Goal: Task Accomplishment & Management: Manage account settings

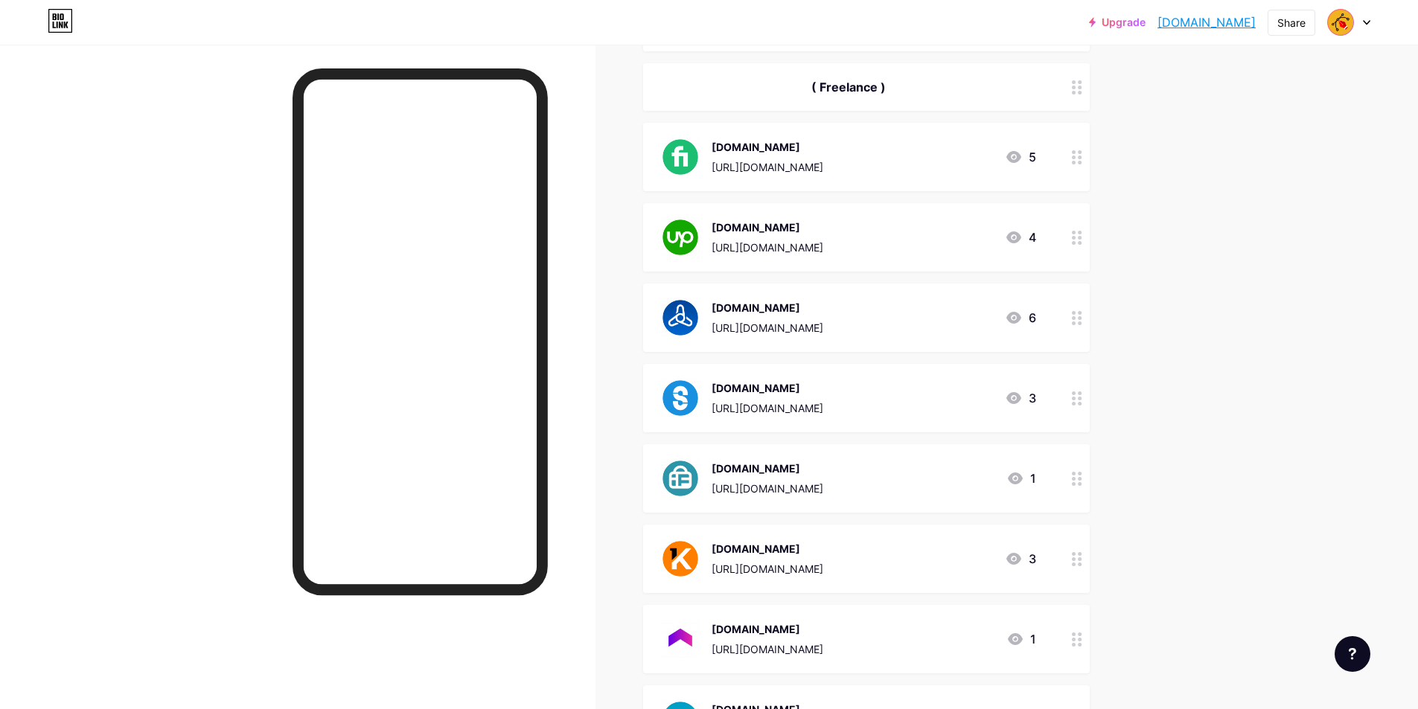
scroll to position [298, 0]
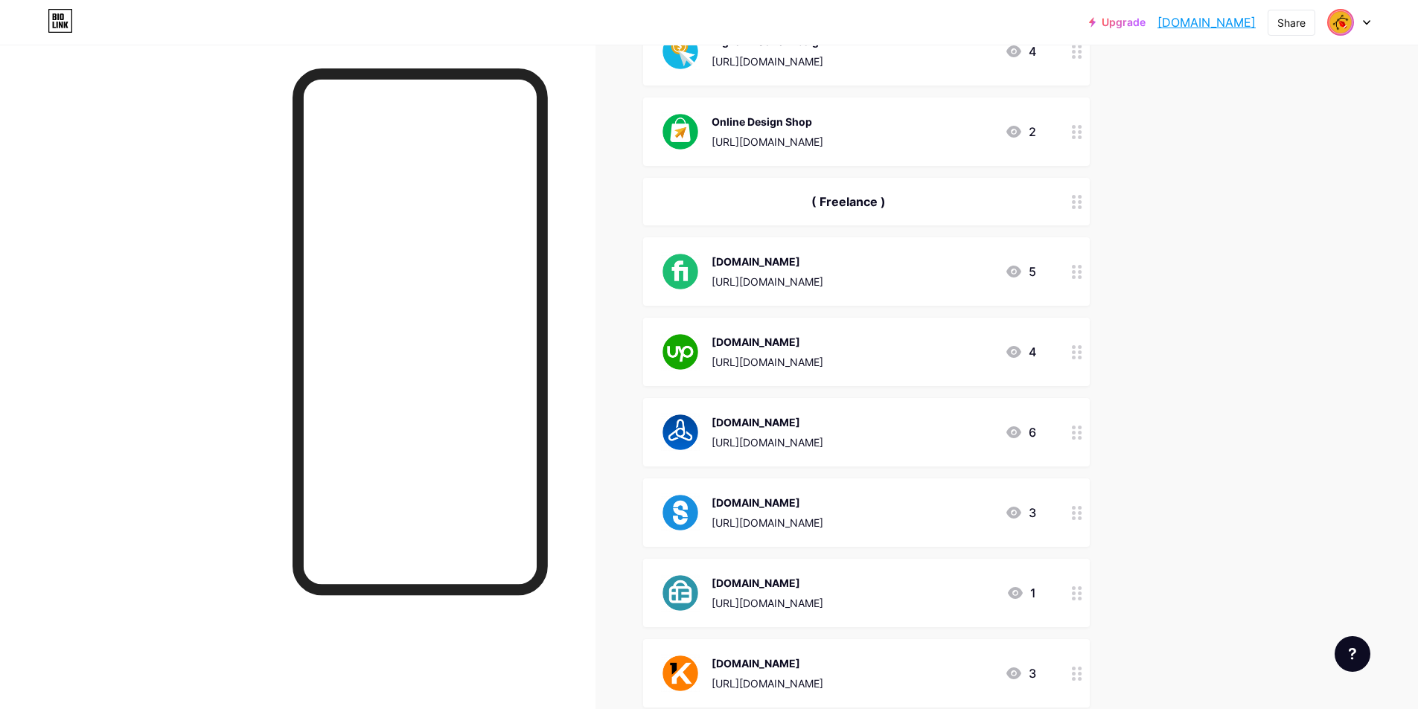
click at [1351, 25] on img at bounding box center [1340, 22] width 24 height 24
click at [1231, 205] on li "Logout" at bounding box center [1277, 209] width 185 height 40
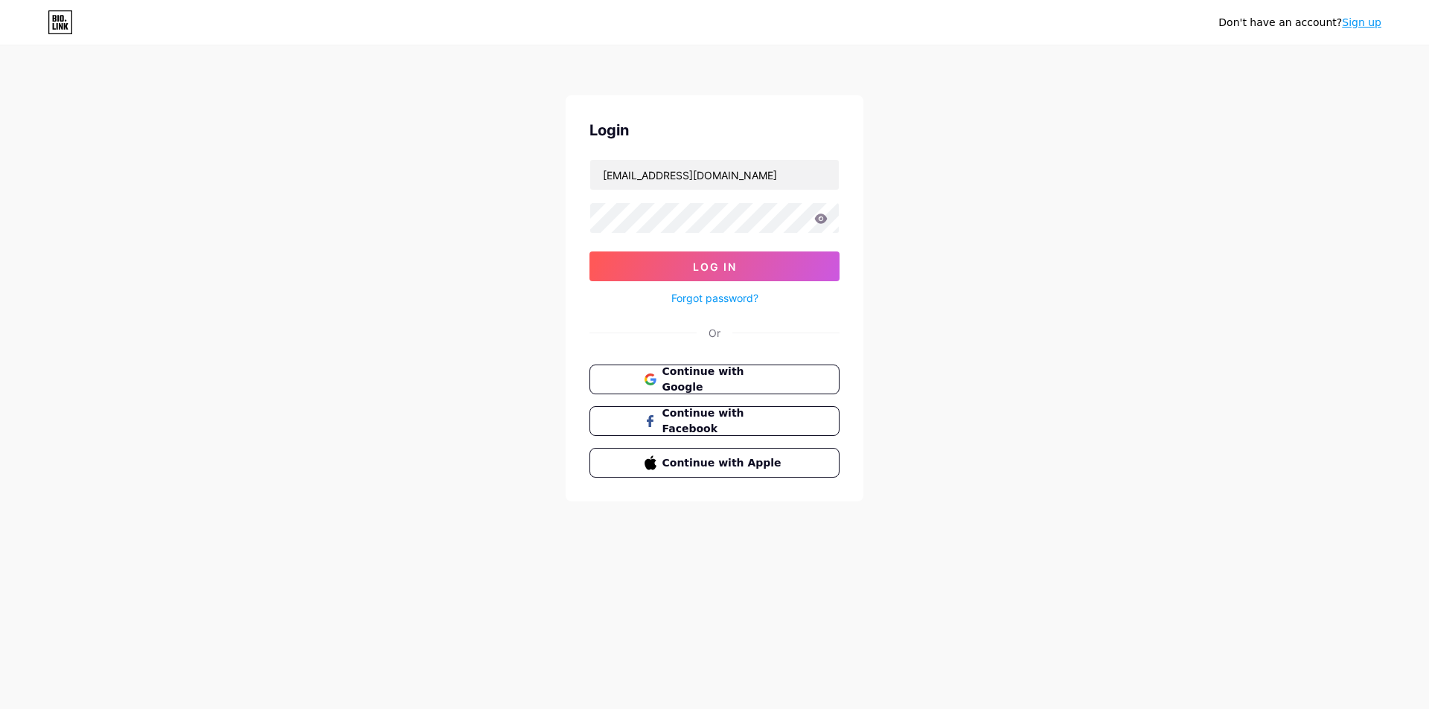
click at [140, 481] on div "Don't have an account? Sign up Login [EMAIL_ADDRESS][DOMAIN_NAME] Log In Forgot…" at bounding box center [714, 274] width 1429 height 549
click at [728, 182] on input "[EMAIL_ADDRESS][DOMAIN_NAME]" at bounding box center [714, 175] width 249 height 30
type input "[EMAIL_ADDRESS][DOMAIN_NAME]"
click at [679, 264] on button "Log In" at bounding box center [714, 267] width 250 height 30
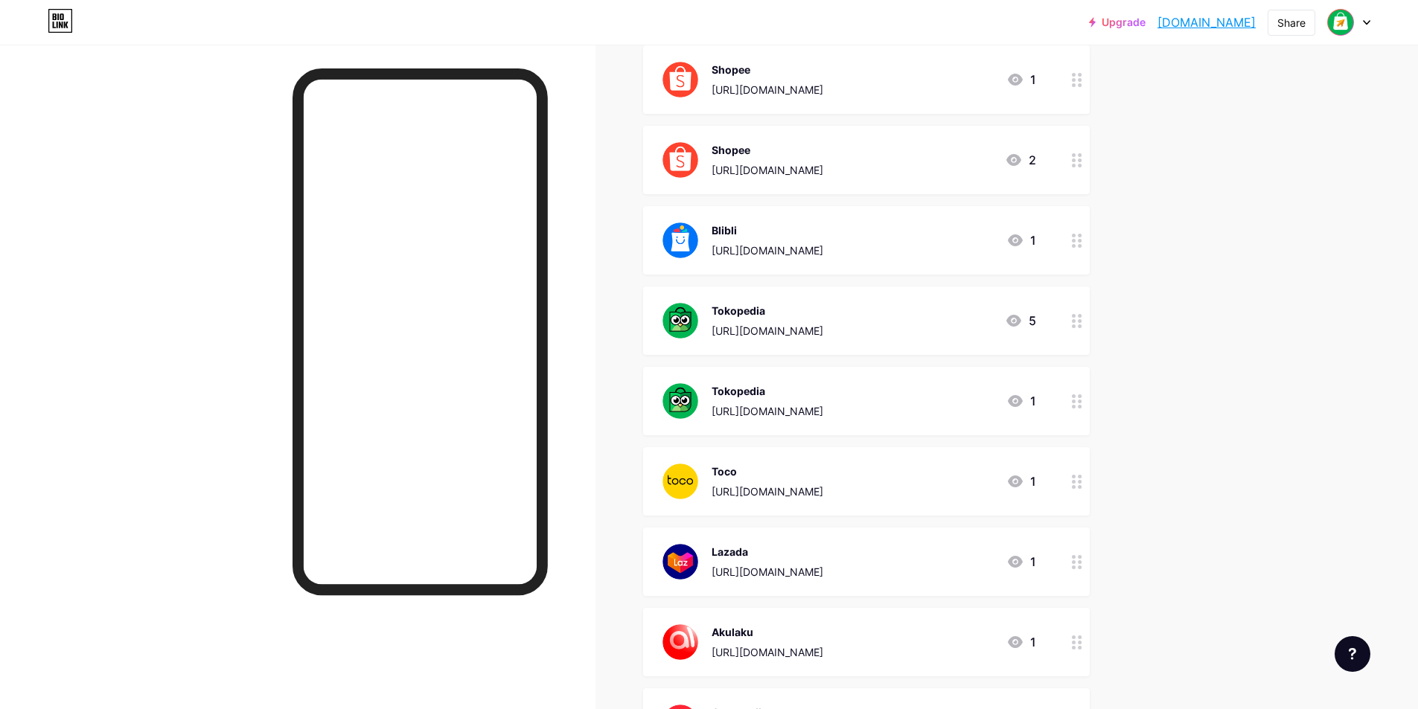
scroll to position [487, 0]
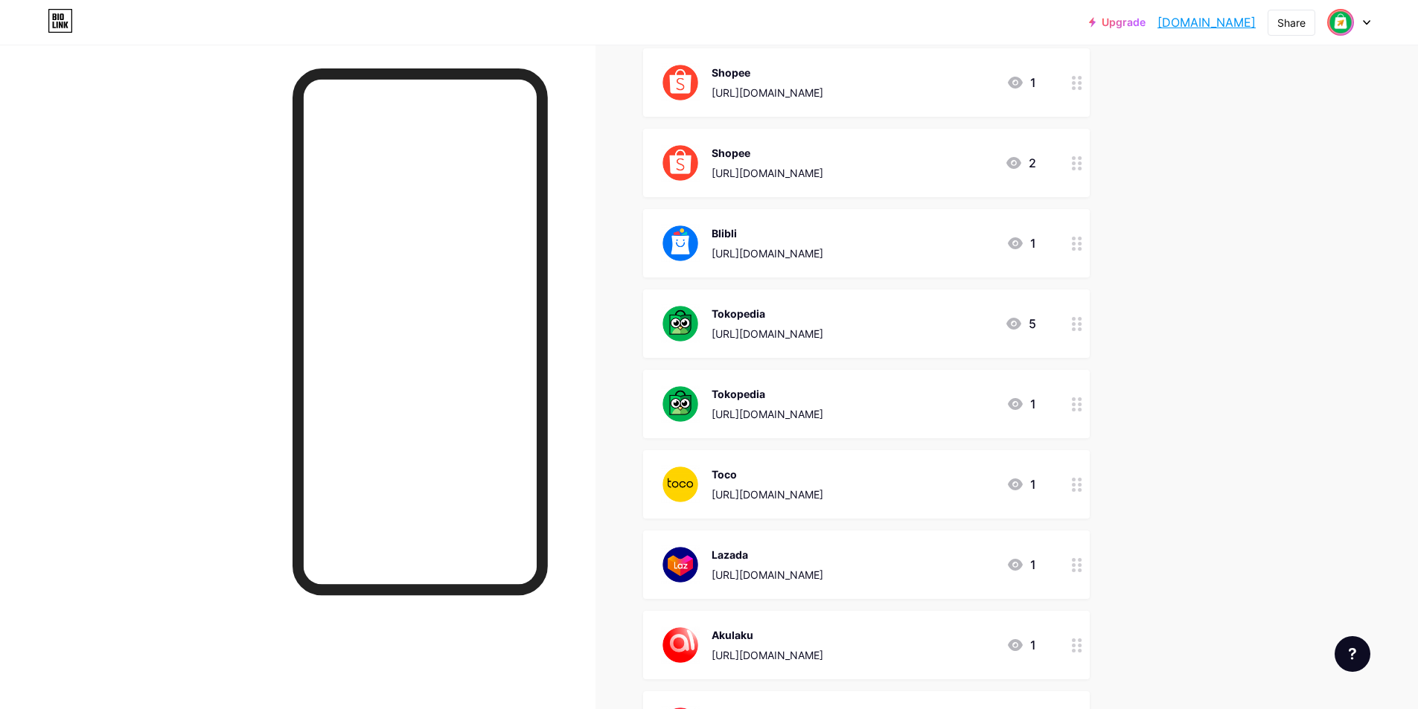
click at [1351, 27] on img at bounding box center [1340, 22] width 24 height 24
click at [1206, 202] on li "Logout" at bounding box center [1277, 209] width 185 height 40
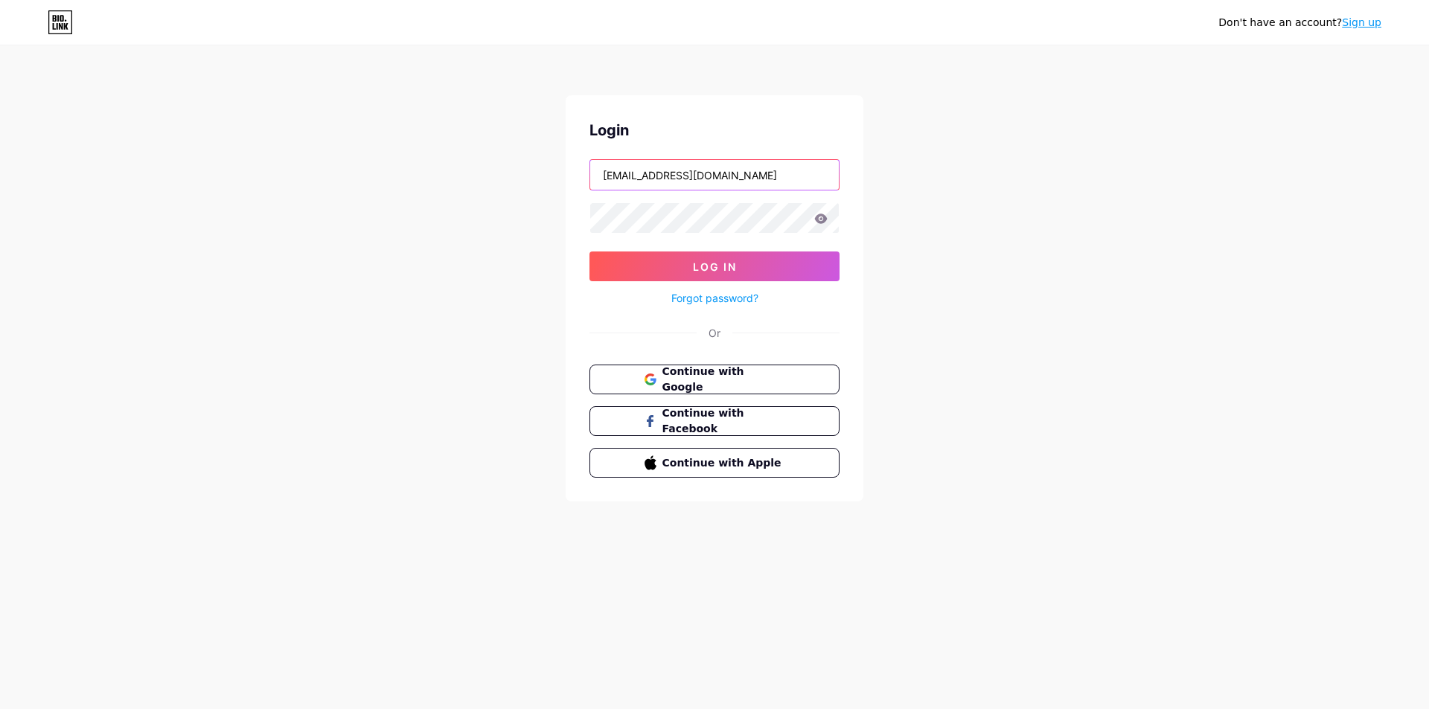
click at [781, 189] on input "[EMAIL_ADDRESS][DOMAIN_NAME]" at bounding box center [714, 175] width 249 height 30
type input "[EMAIL_ADDRESS][DOMAIN_NAME]"
click at [720, 277] on button "Log In" at bounding box center [714, 267] width 250 height 30
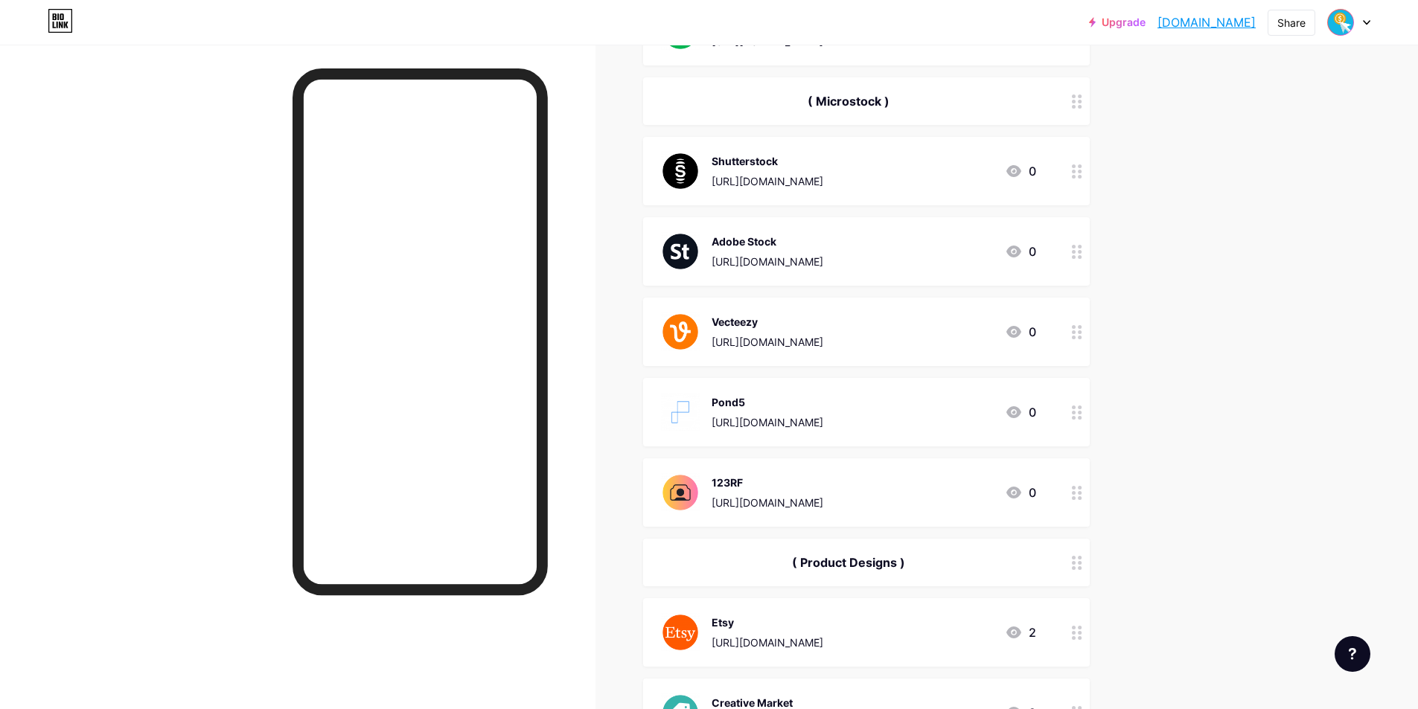
scroll to position [372, 0]
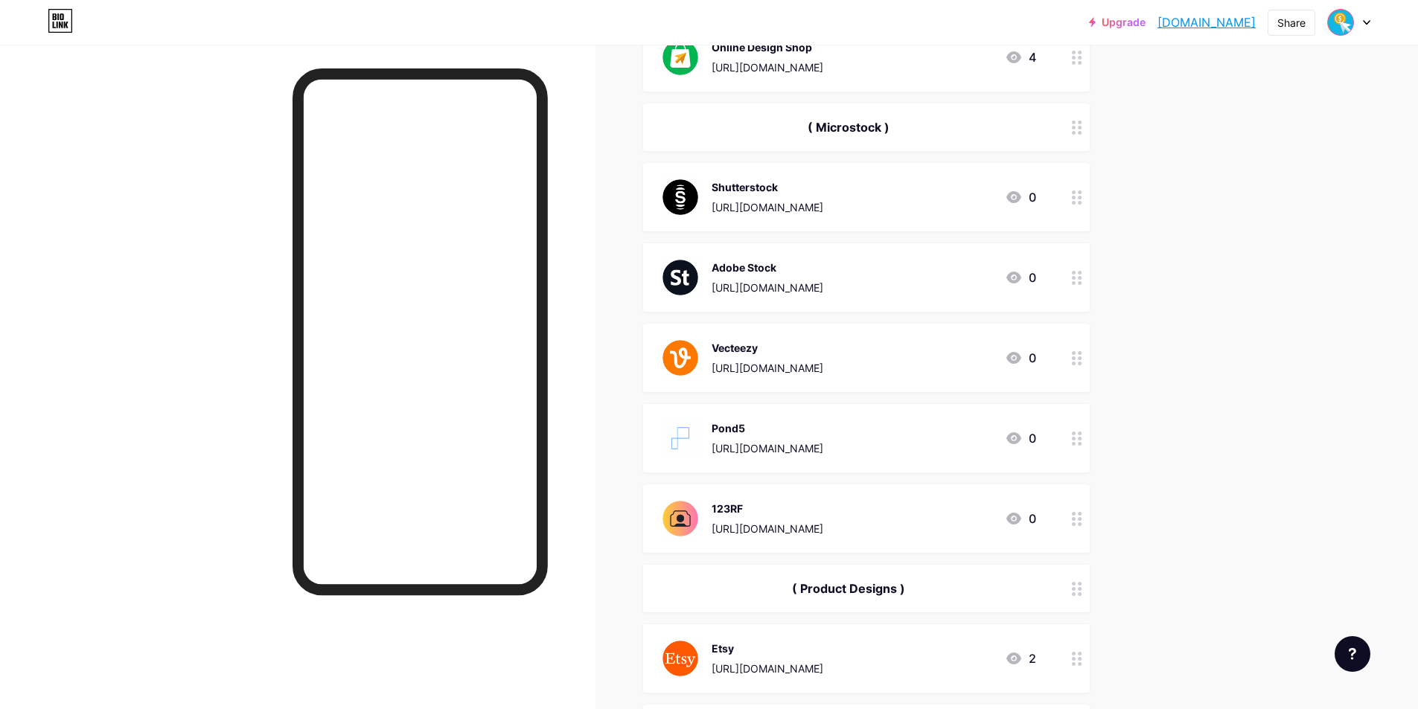
click at [1080, 278] on icon at bounding box center [1077, 278] width 10 height 14
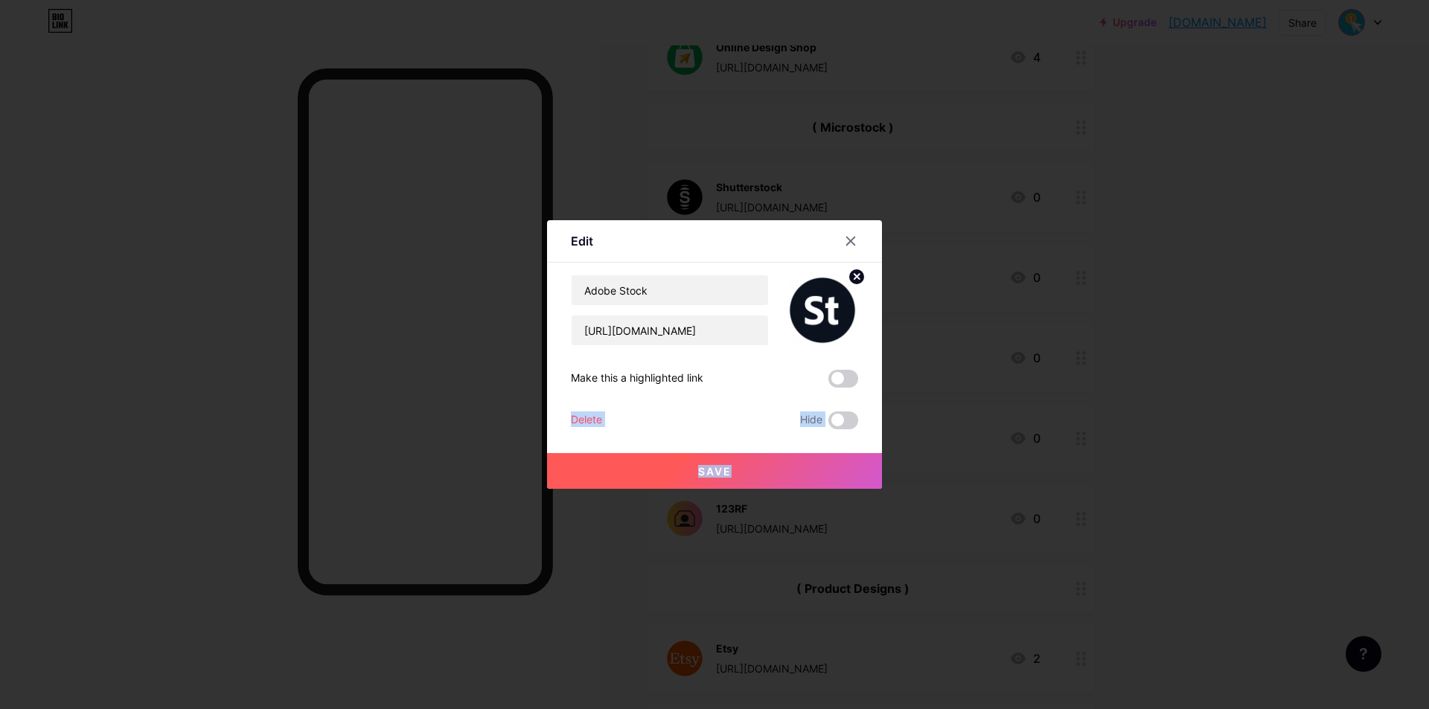
drag, startPoint x: 847, startPoint y: 378, endPoint x: 843, endPoint y: 466, distance: 87.9
click at [824, 429] on div "Adobe Stock [URL][DOMAIN_NAME] Make this a highlighted link Delete Hide Save" at bounding box center [714, 352] width 287 height 155
click at [865, 442] on div "Save" at bounding box center [714, 459] width 335 height 60
click at [849, 420] on span at bounding box center [843, 421] width 30 height 18
click at [828, 424] on input "checkbox" at bounding box center [828, 424] width 0 height 0
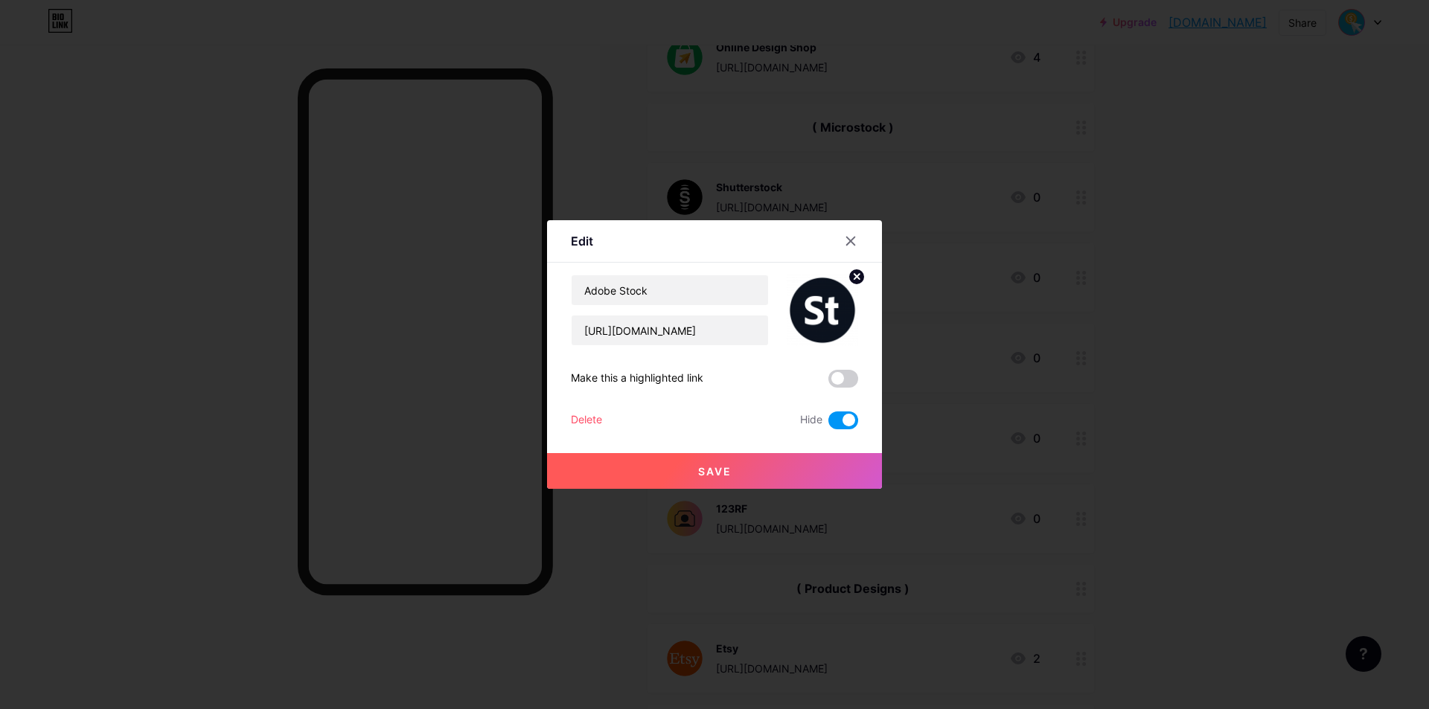
click at [813, 474] on button "Save" at bounding box center [714, 471] width 335 height 36
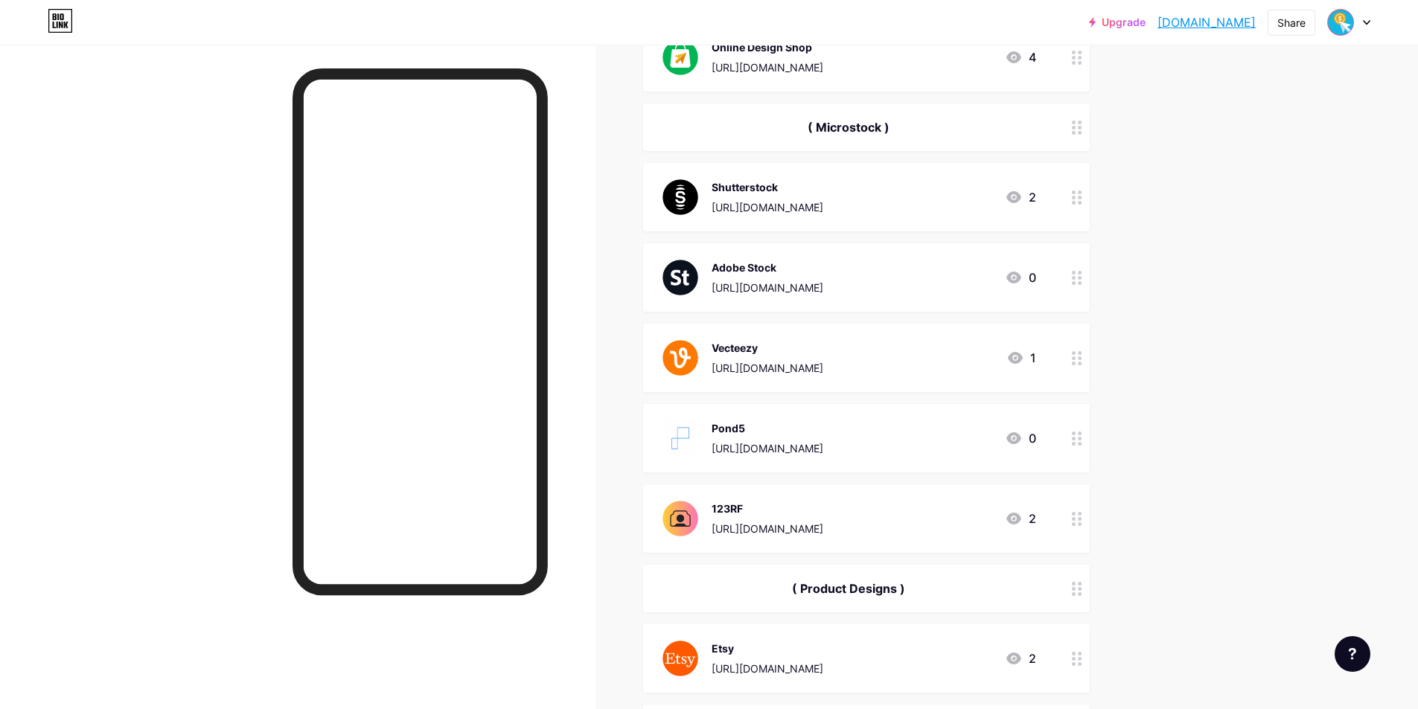
click at [1081, 433] on circle at bounding box center [1079, 434] width 4 height 4
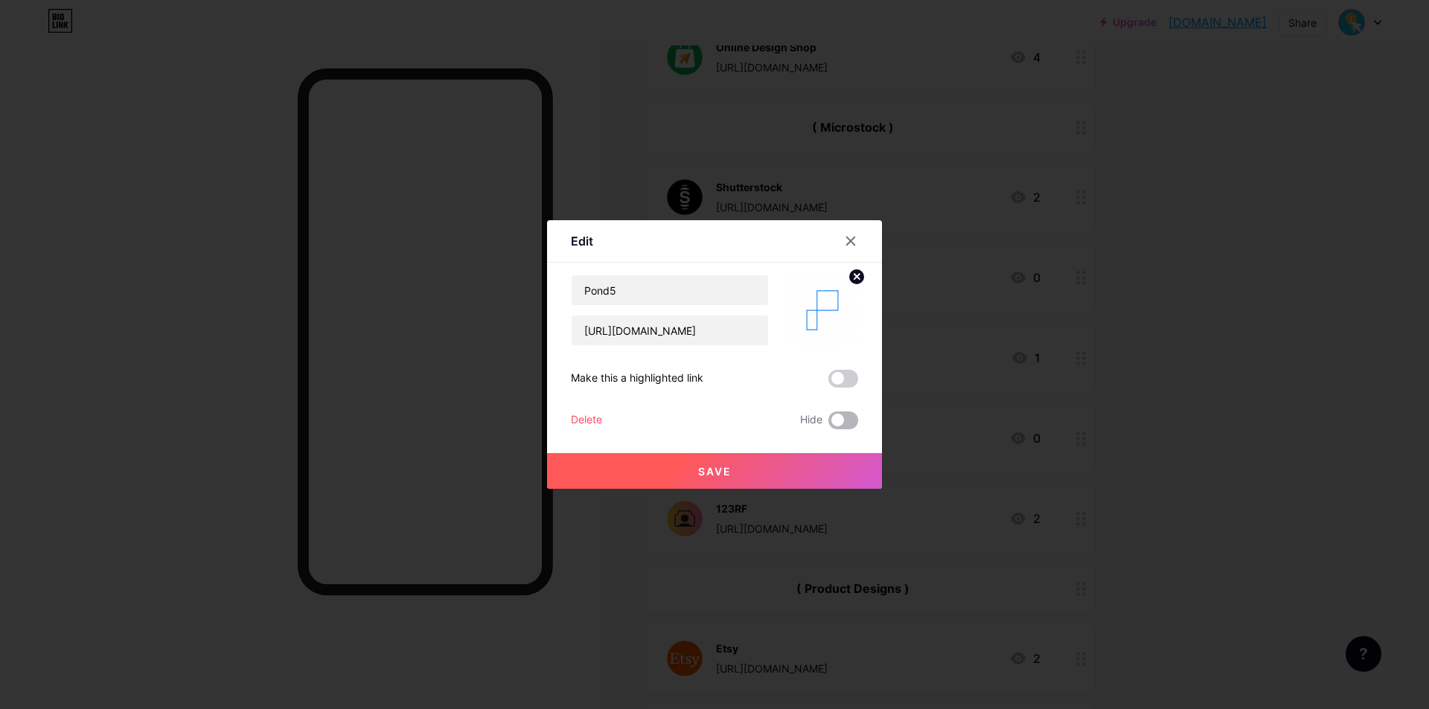
click at [847, 423] on span at bounding box center [843, 421] width 30 height 18
click at [828, 424] on input "checkbox" at bounding box center [828, 424] width 0 height 0
click at [842, 472] on button "Save" at bounding box center [714, 471] width 335 height 36
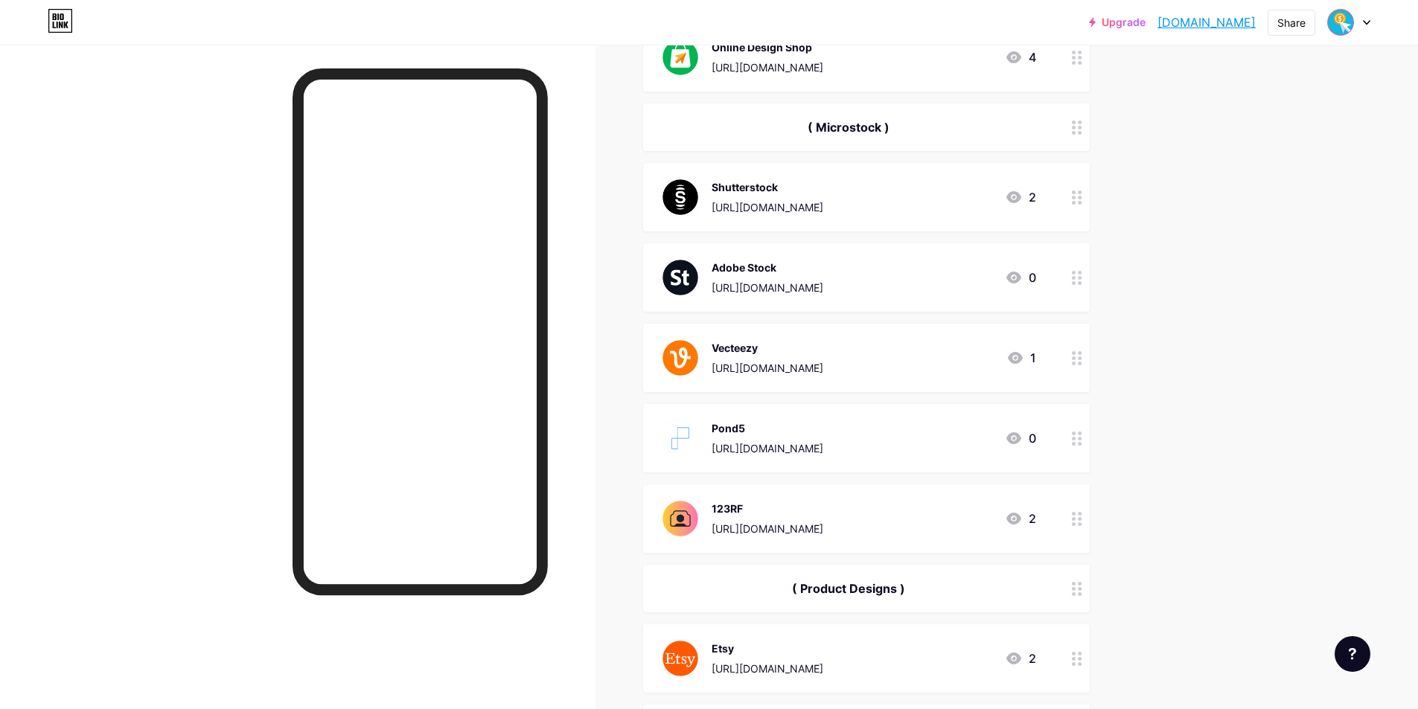
click at [1082, 517] on icon at bounding box center [1077, 519] width 10 height 14
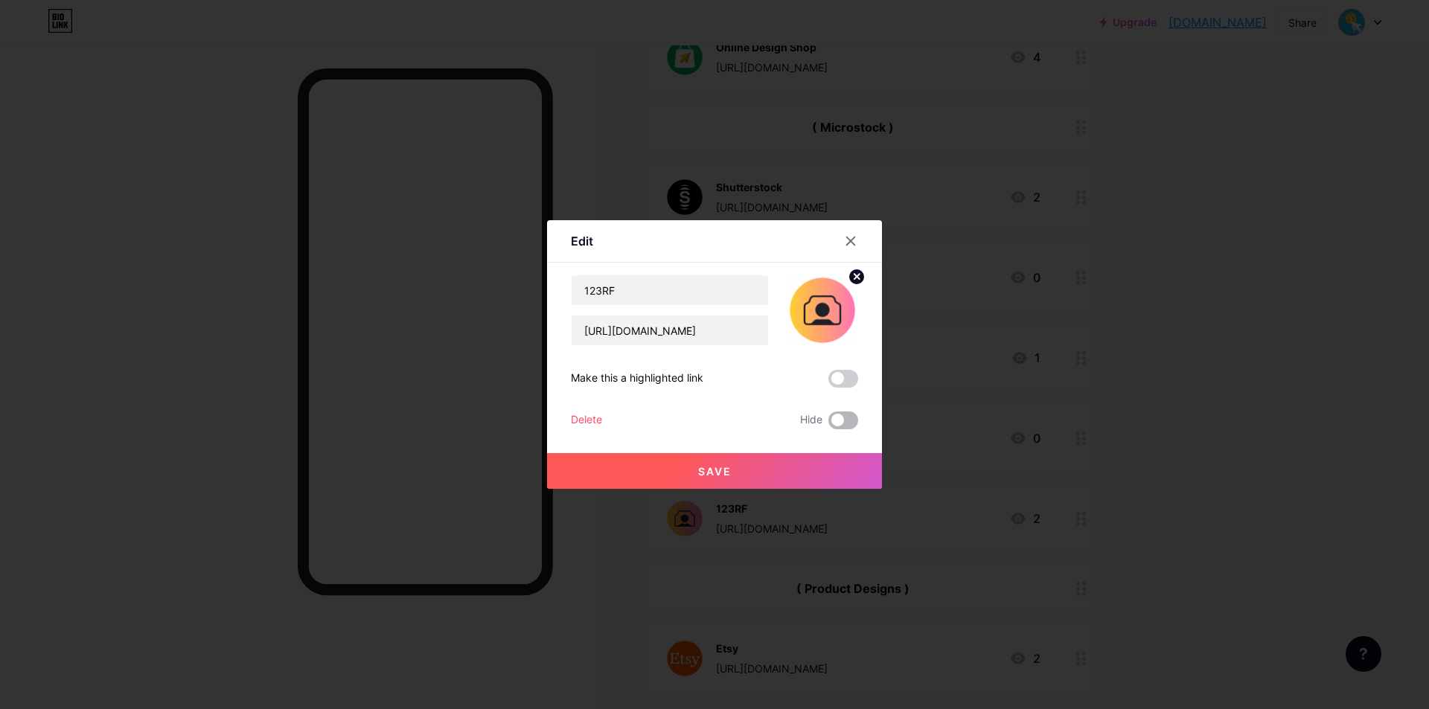
click at [846, 420] on span at bounding box center [843, 421] width 30 height 18
click at [828, 424] on input "checkbox" at bounding box center [828, 424] width 0 height 0
click at [838, 464] on button "Save" at bounding box center [714, 471] width 335 height 36
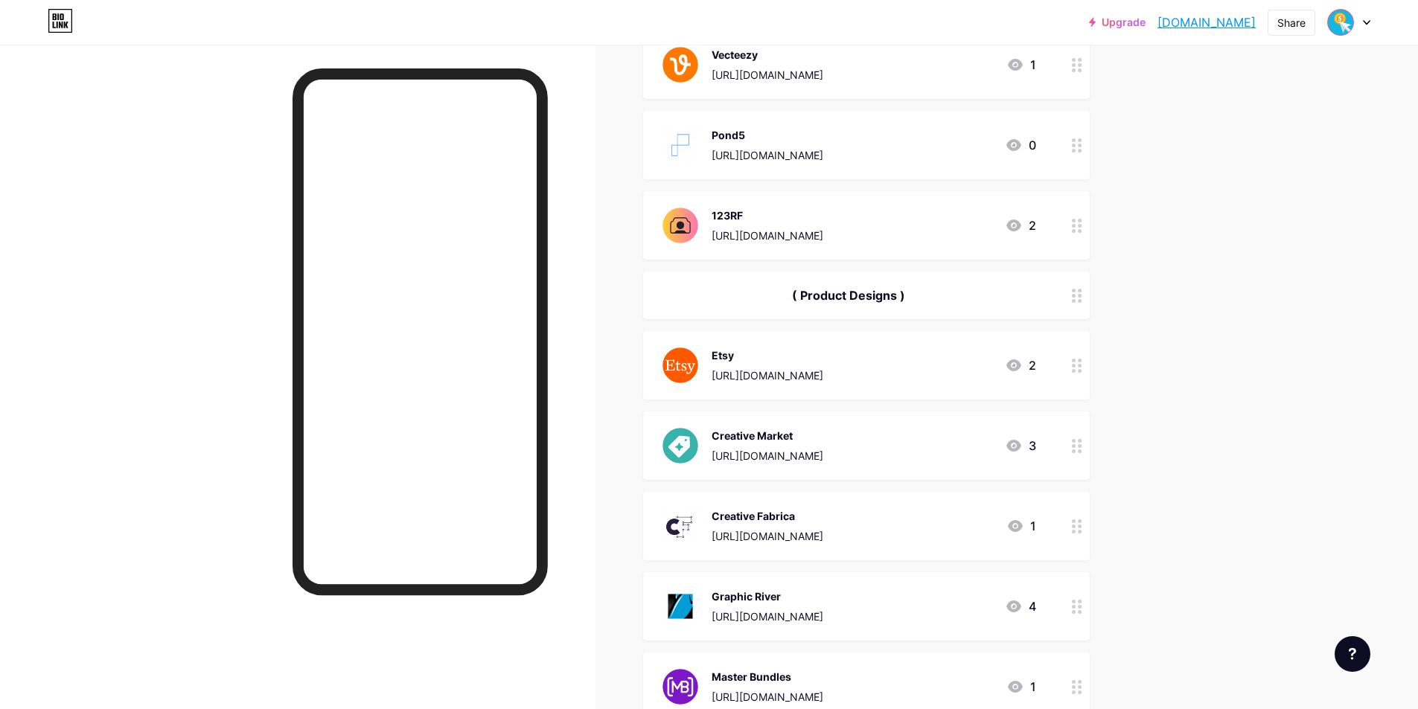
scroll to position [670, 0]
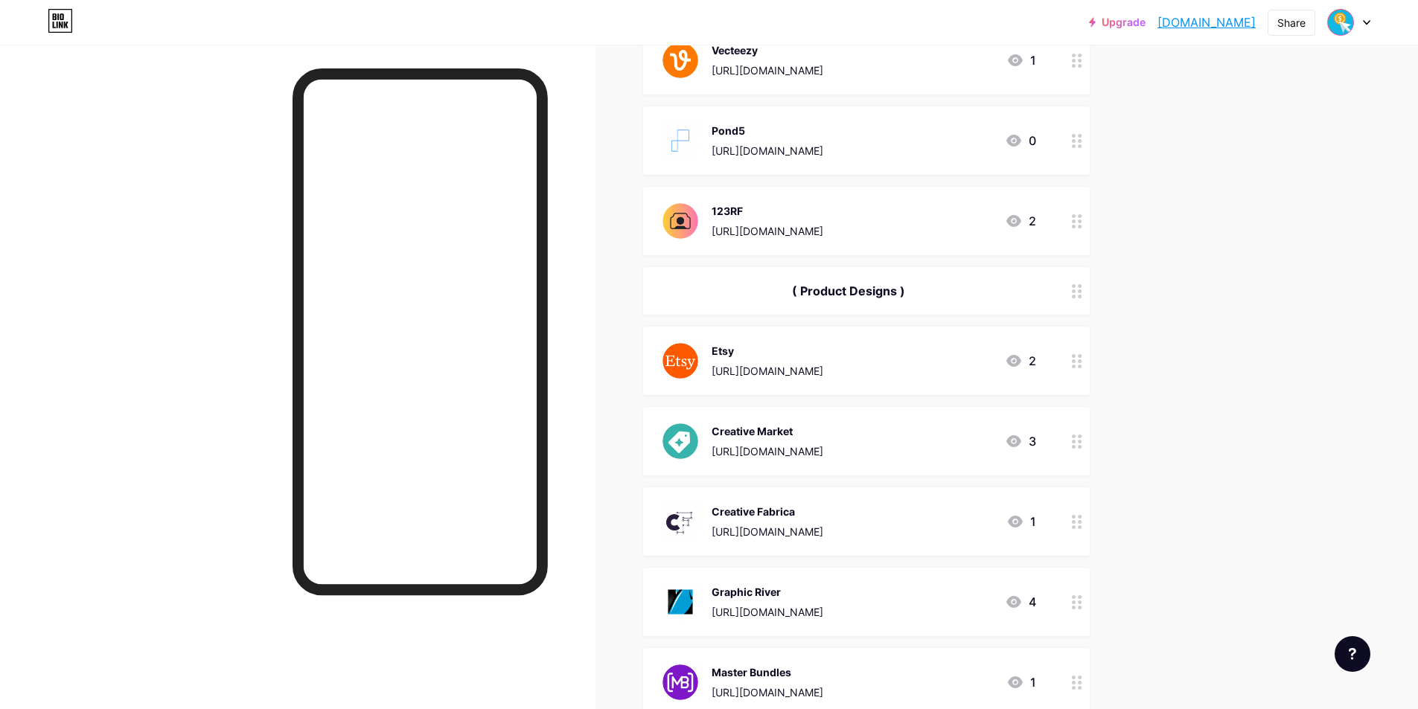
click at [1075, 290] on div at bounding box center [1076, 291] width 25 height 48
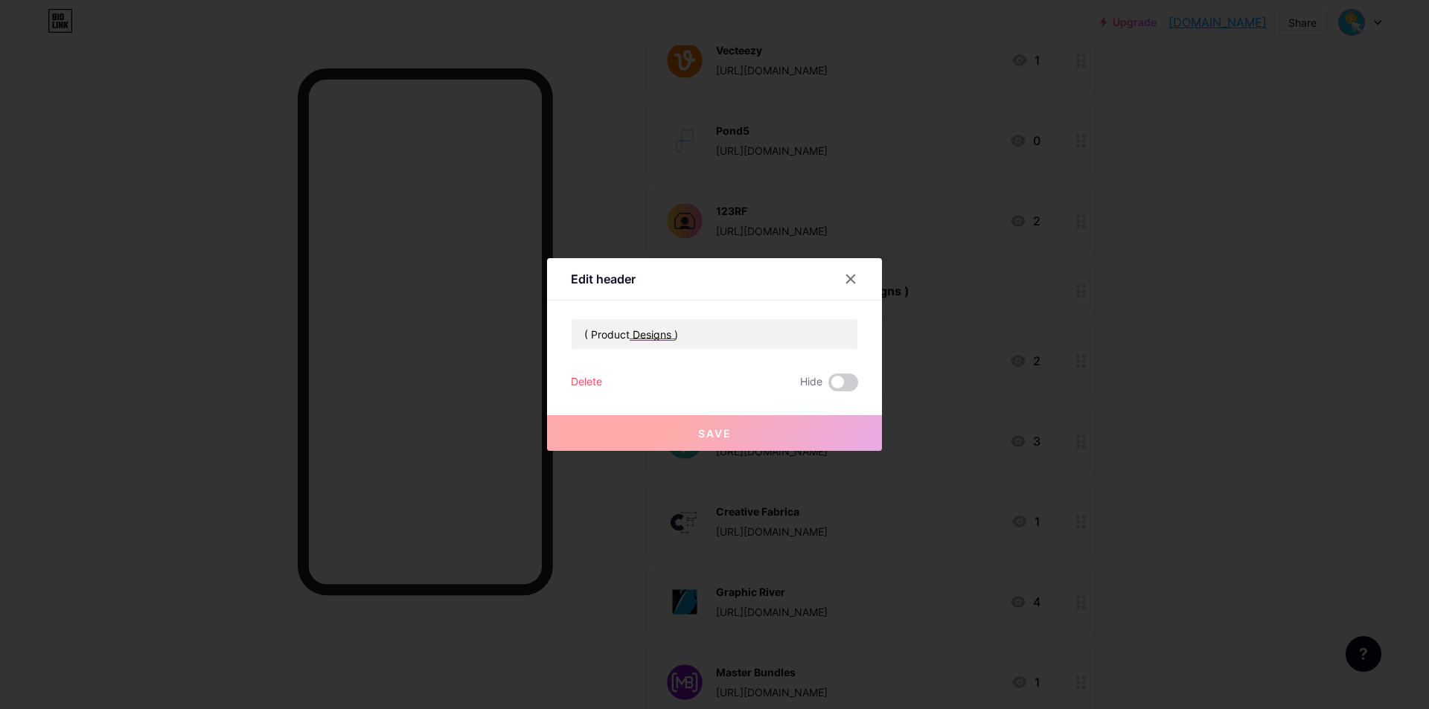
click at [855, 374] on label at bounding box center [843, 383] width 30 height 18
click at [828, 386] on input "checkbox" at bounding box center [828, 386] width 0 height 0
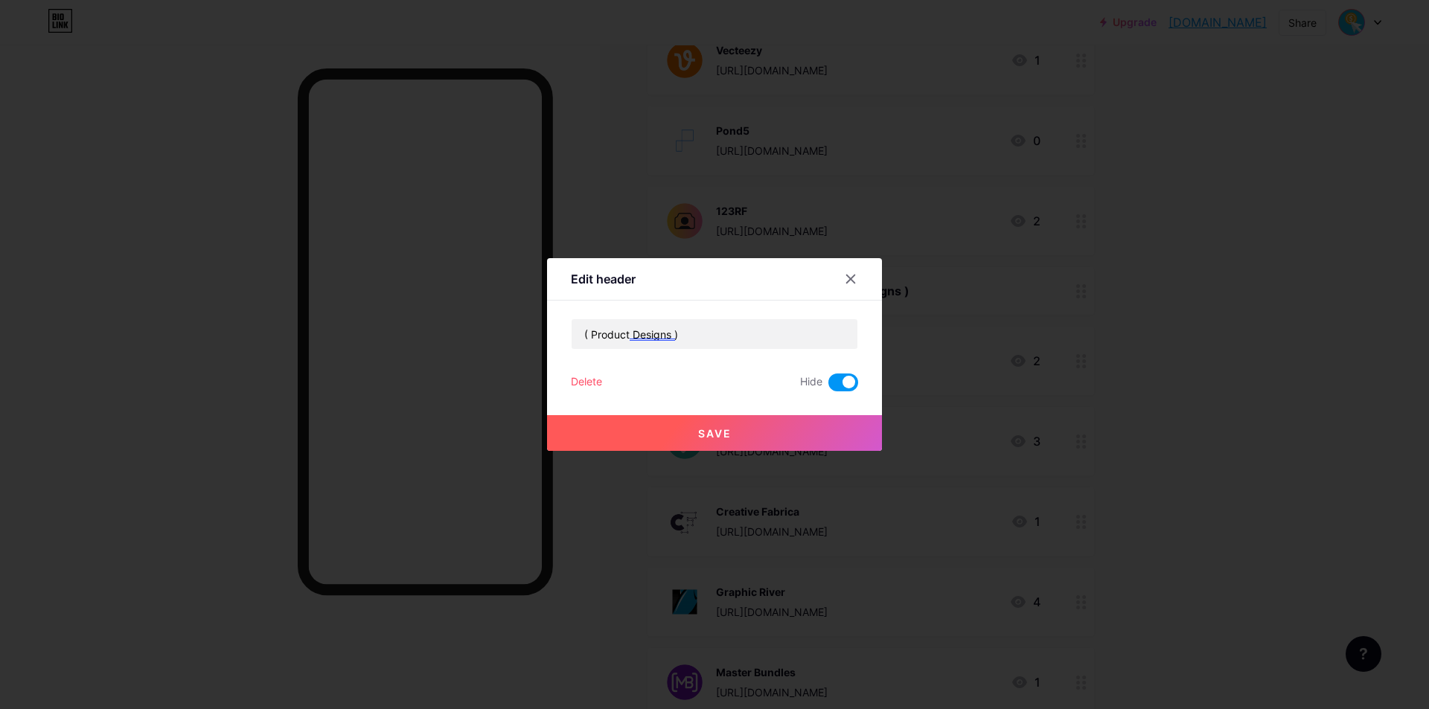
click at [812, 438] on button "Save" at bounding box center [714, 433] width 335 height 36
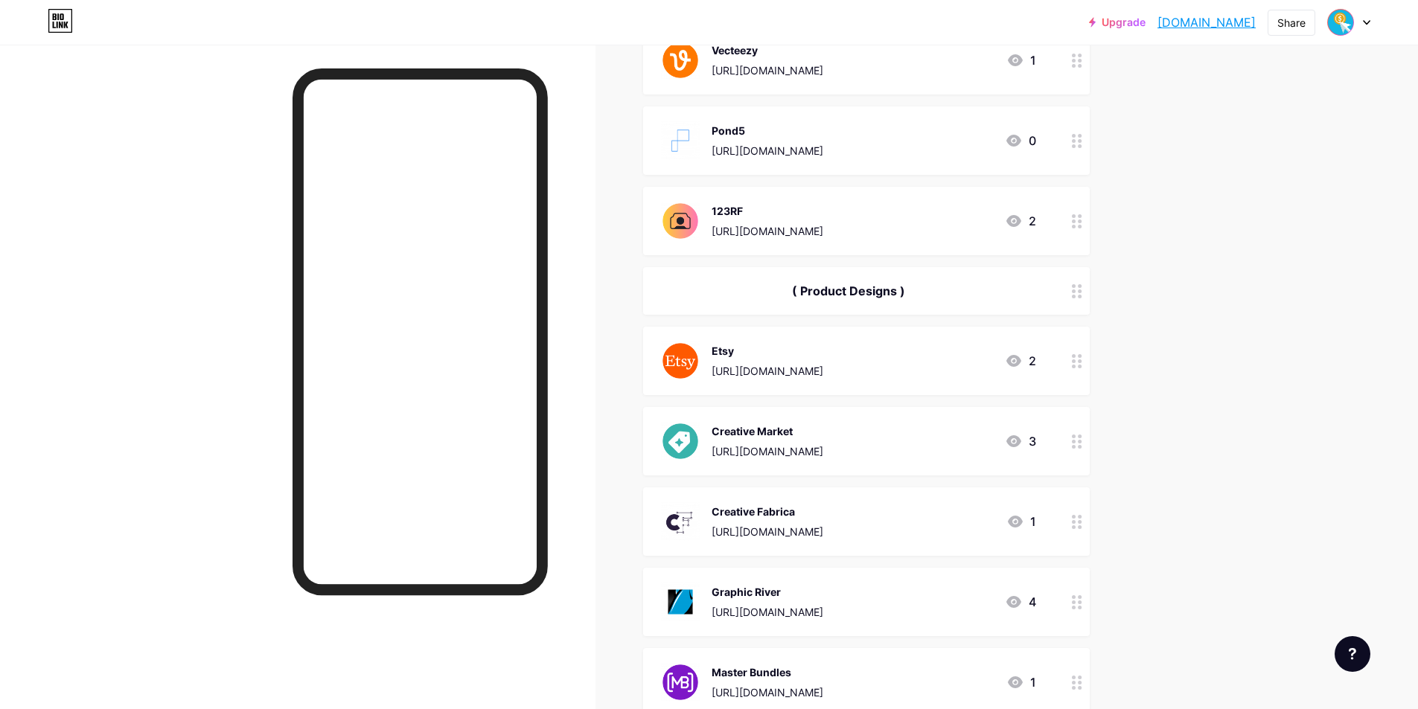
click at [1191, 420] on div "Upgrade digitalproductd... [DOMAIN_NAME] Share Switch accounts Digital Product …" at bounding box center [709, 534] width 1418 height 2408
click at [1082, 362] on icon at bounding box center [1077, 361] width 10 height 14
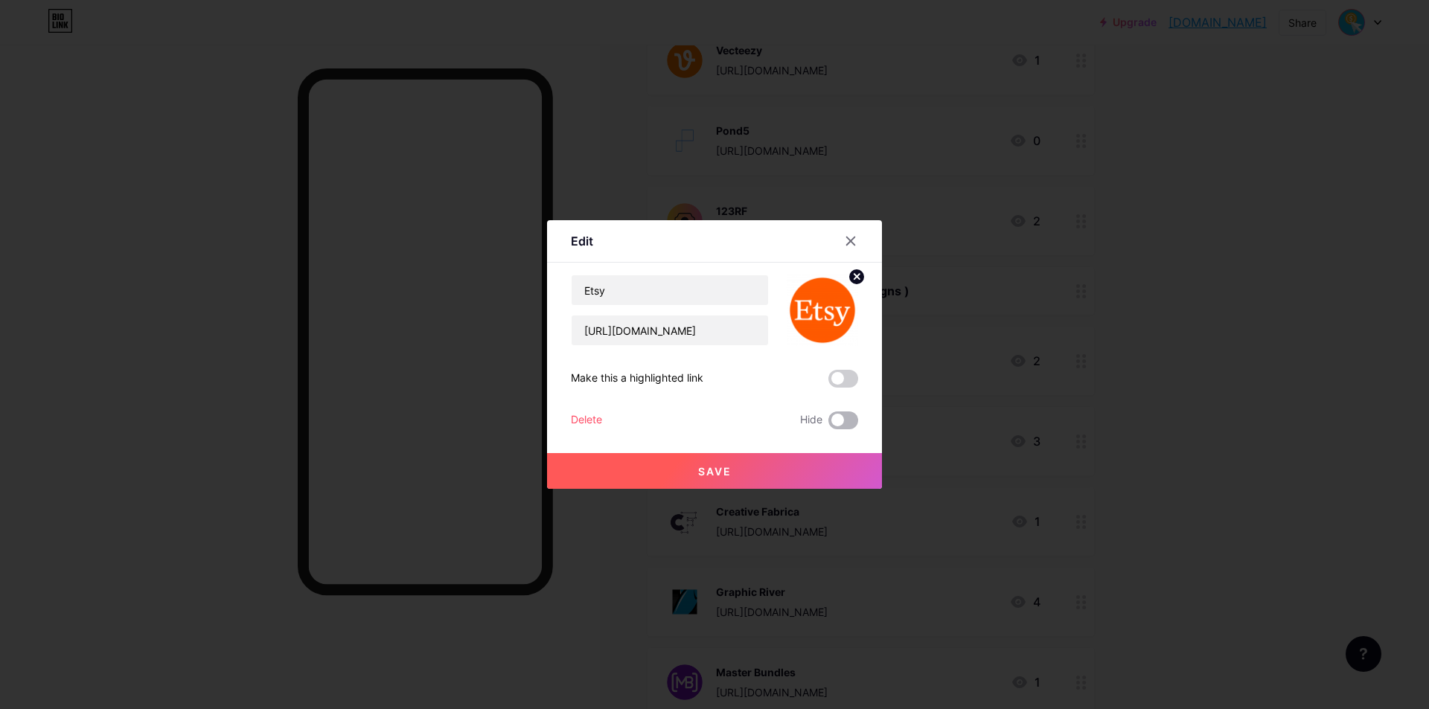
click at [842, 423] on span at bounding box center [843, 421] width 30 height 18
click at [828, 424] on input "checkbox" at bounding box center [828, 424] width 0 height 0
click at [811, 467] on button "Save" at bounding box center [714, 471] width 335 height 36
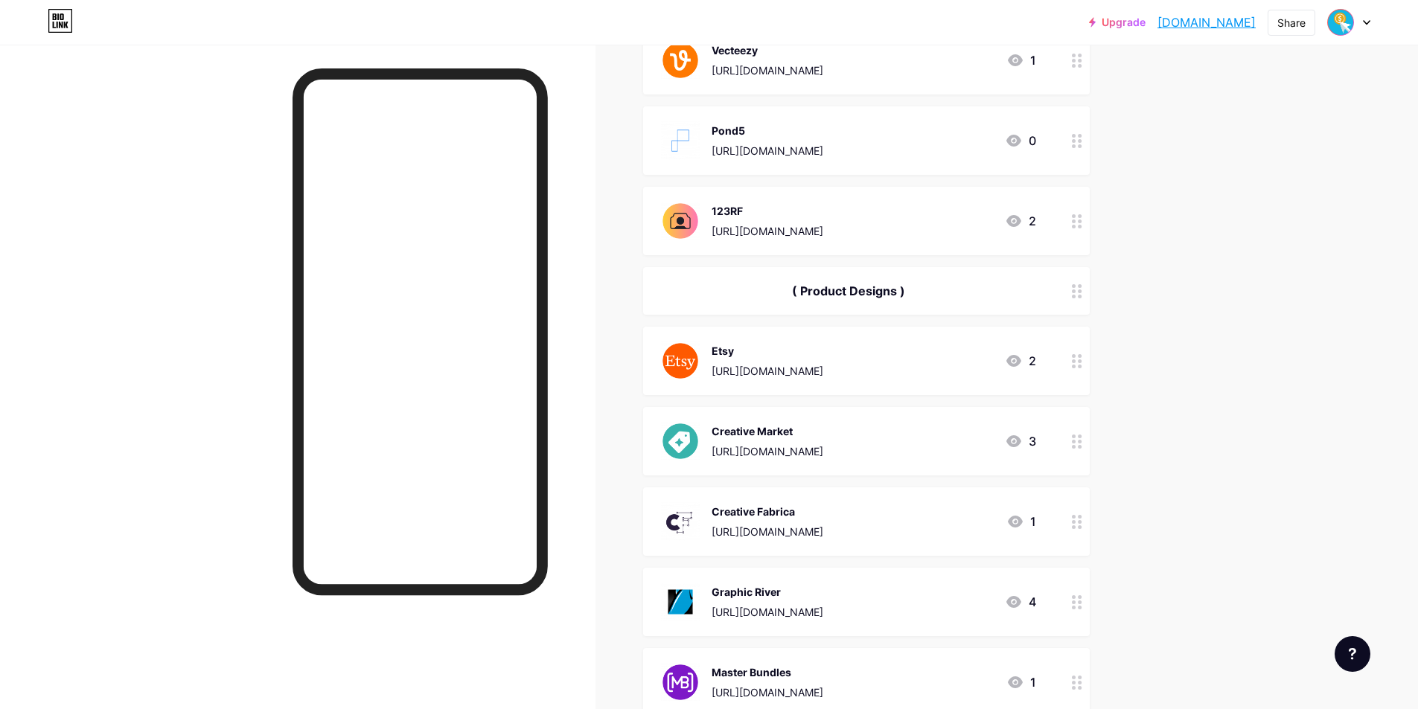
click at [1075, 445] on circle at bounding box center [1074, 447] width 4 height 4
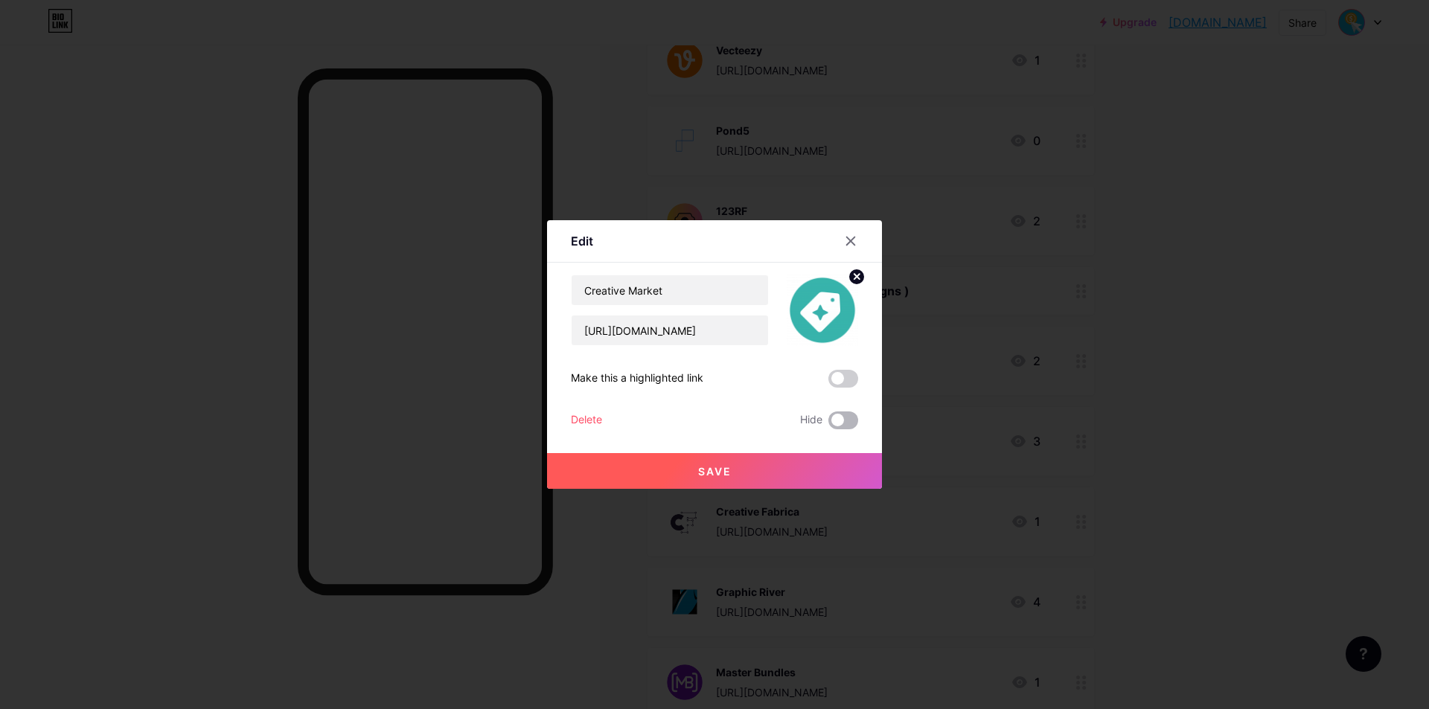
click at [851, 420] on span at bounding box center [843, 421] width 30 height 18
click at [828, 424] on input "checkbox" at bounding box center [828, 424] width 0 height 0
click at [828, 467] on button "Save" at bounding box center [714, 471] width 335 height 36
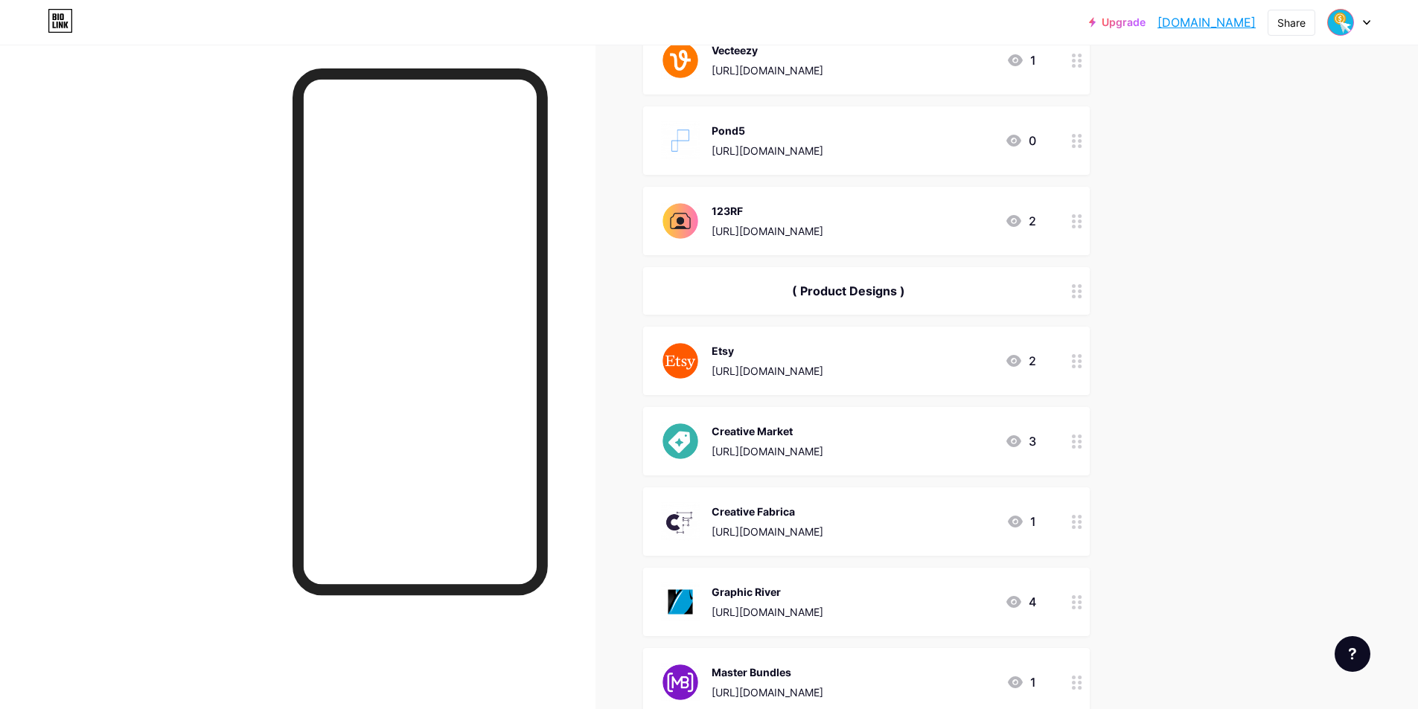
click at [1081, 518] on icon at bounding box center [1077, 522] width 10 height 14
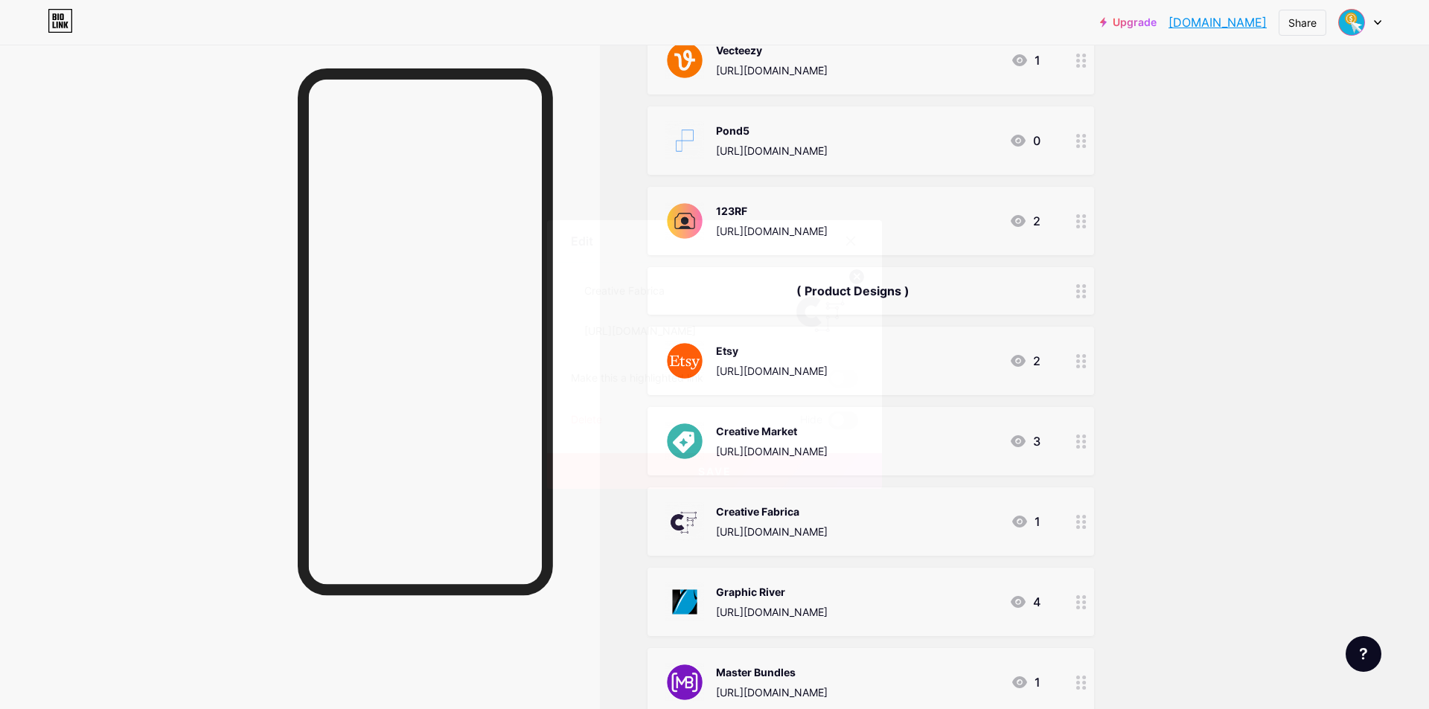
click at [840, 420] on span at bounding box center [843, 421] width 30 height 18
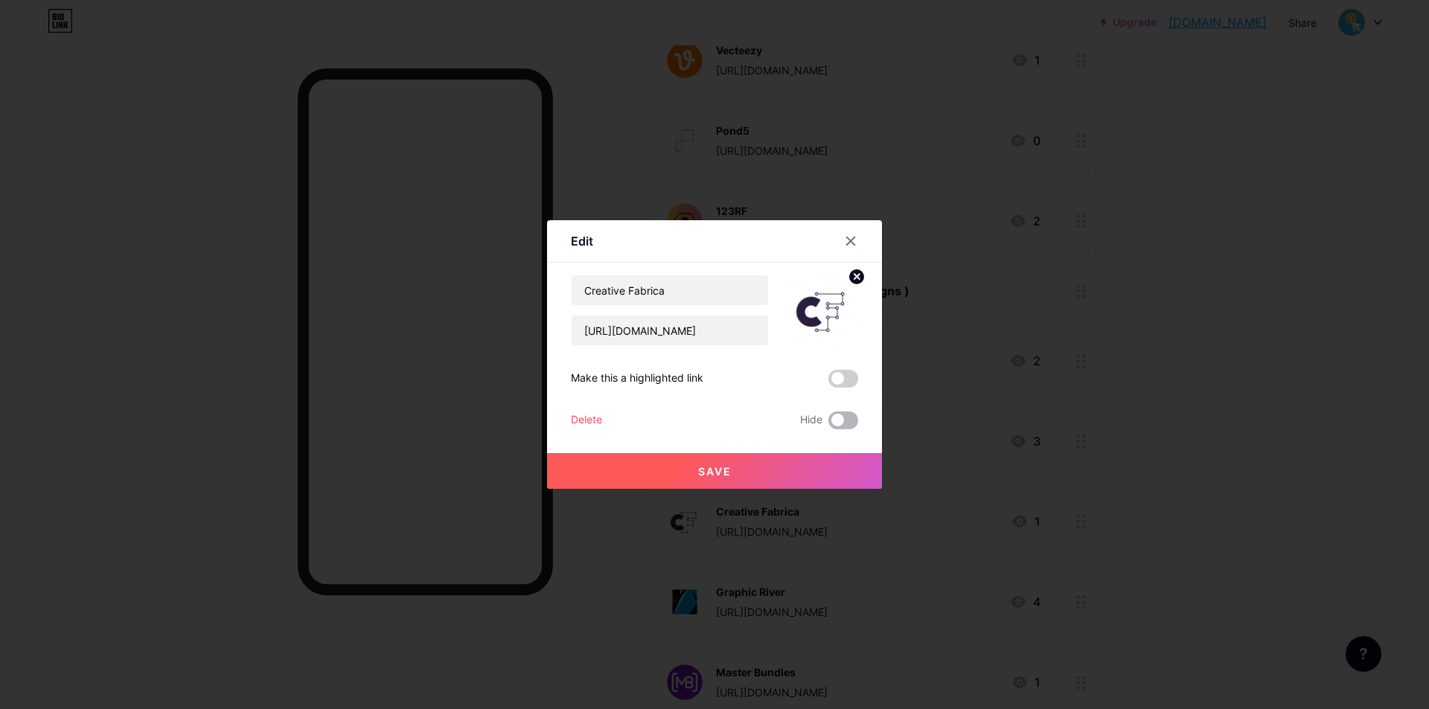
click at [828, 424] on input "checkbox" at bounding box center [828, 424] width 0 height 0
click at [822, 476] on button "Save" at bounding box center [714, 471] width 335 height 36
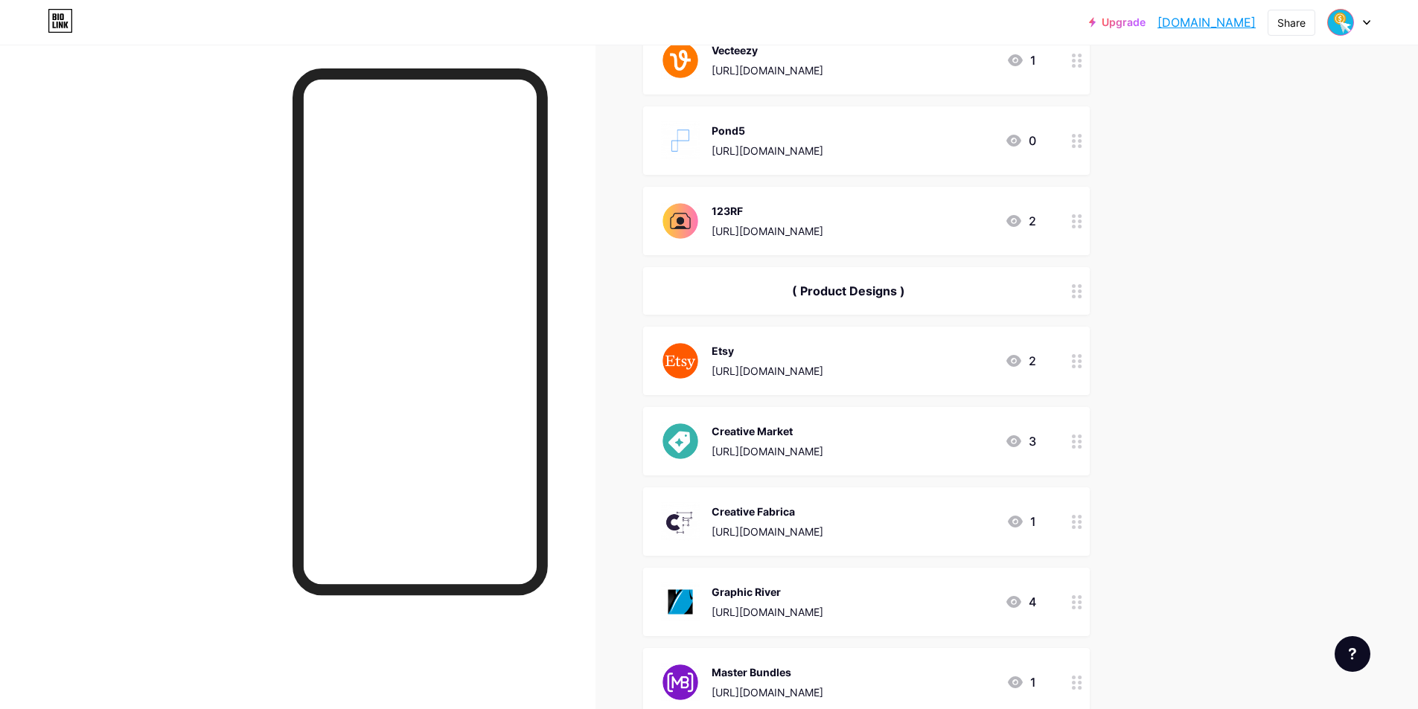
click at [1076, 592] on div at bounding box center [1076, 602] width 25 height 68
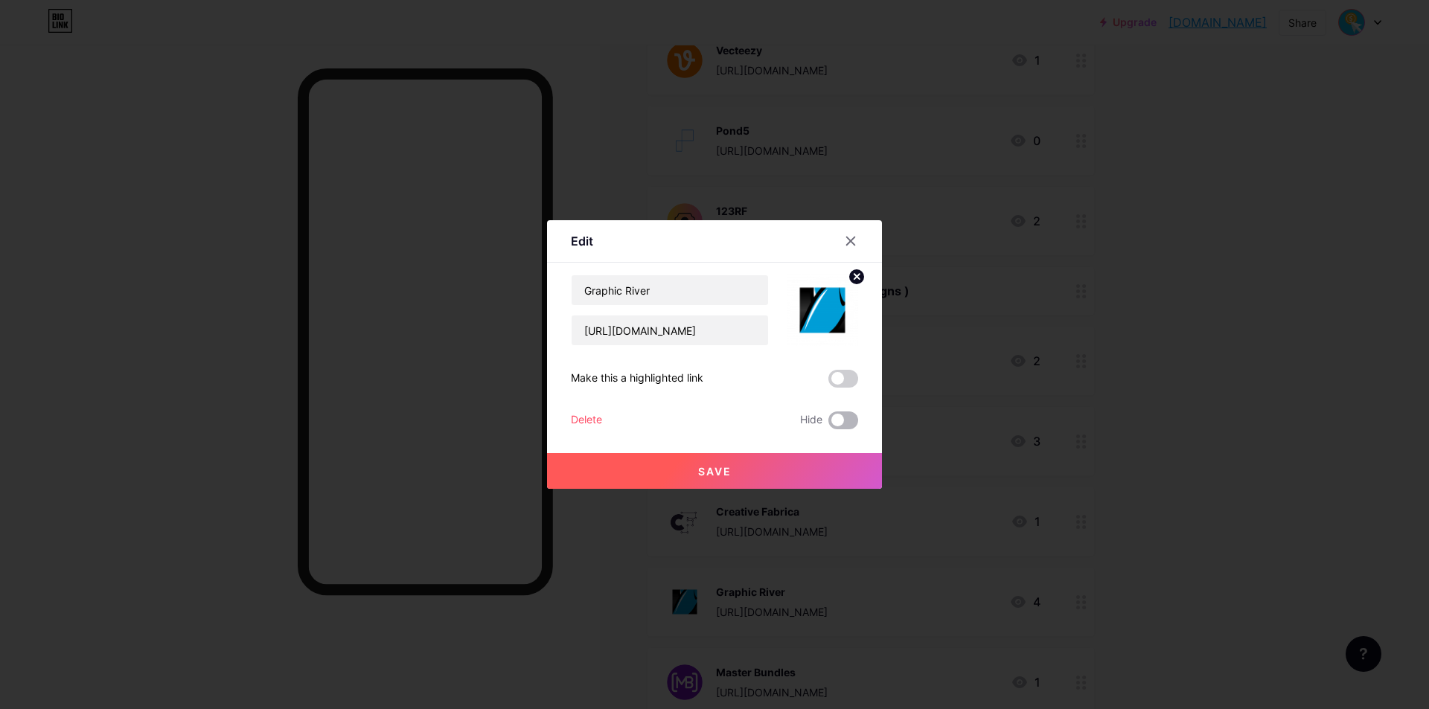
drag, startPoint x: 848, startPoint y: 419, endPoint x: 845, endPoint y: 429, distance: 10.1
click at [849, 418] on span at bounding box center [843, 421] width 30 height 18
click at [828, 424] on input "checkbox" at bounding box center [828, 424] width 0 height 0
click at [819, 461] on button "Save" at bounding box center [714, 471] width 335 height 36
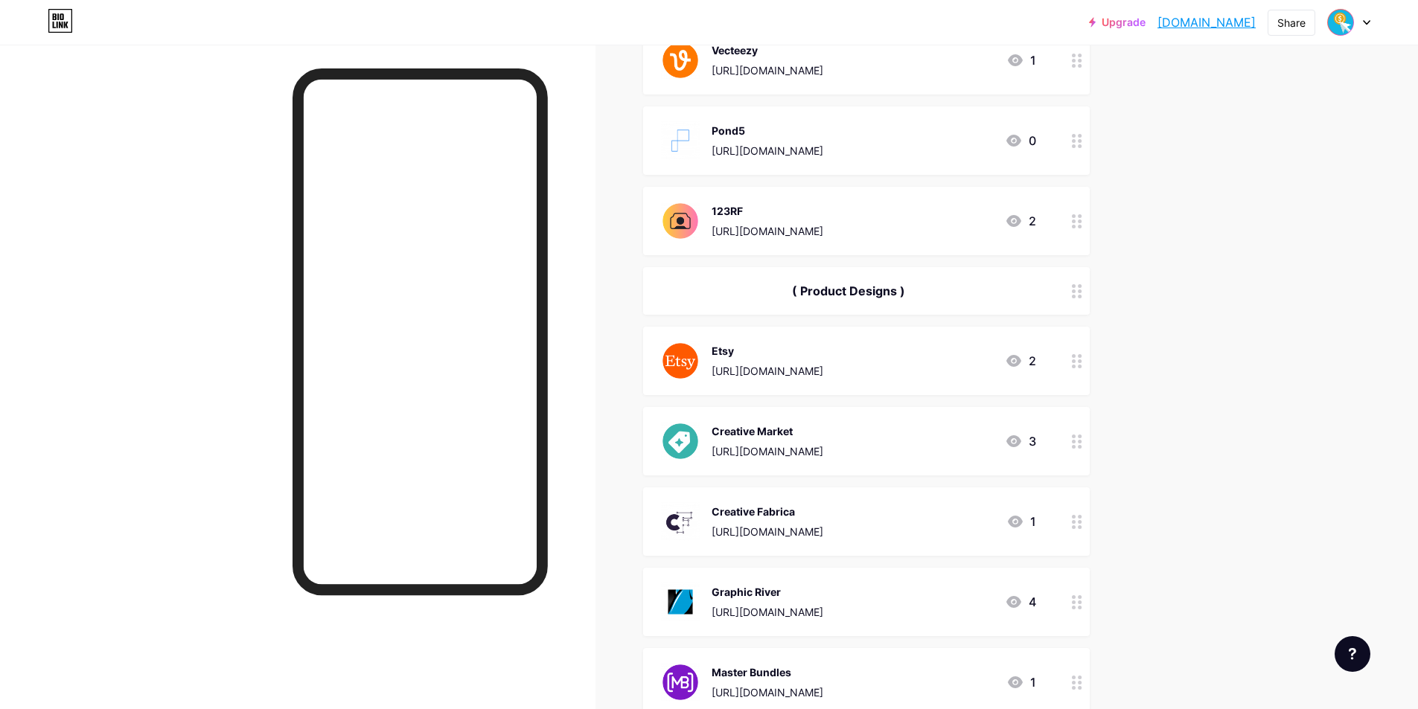
scroll to position [819, 0]
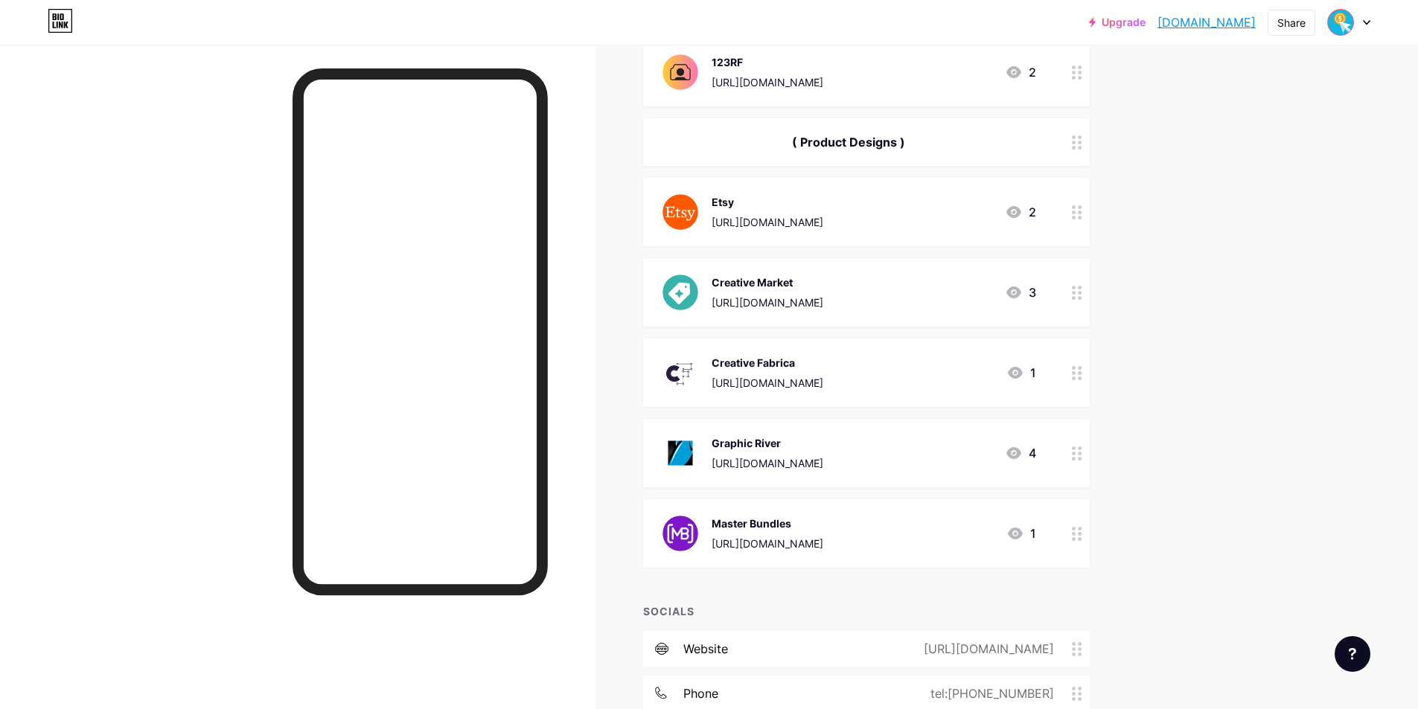
click at [1083, 464] on div at bounding box center [1076, 453] width 25 height 68
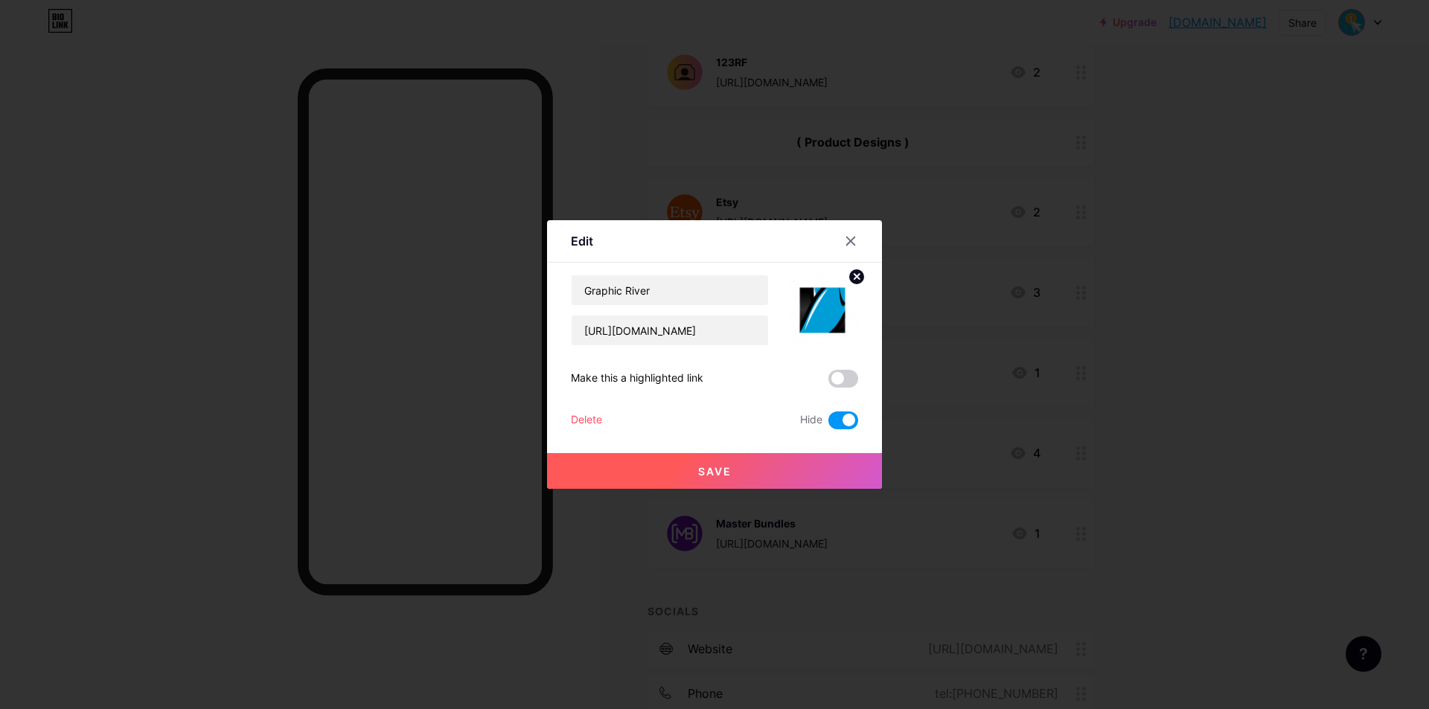
click at [840, 463] on button "Save" at bounding box center [714, 471] width 335 height 36
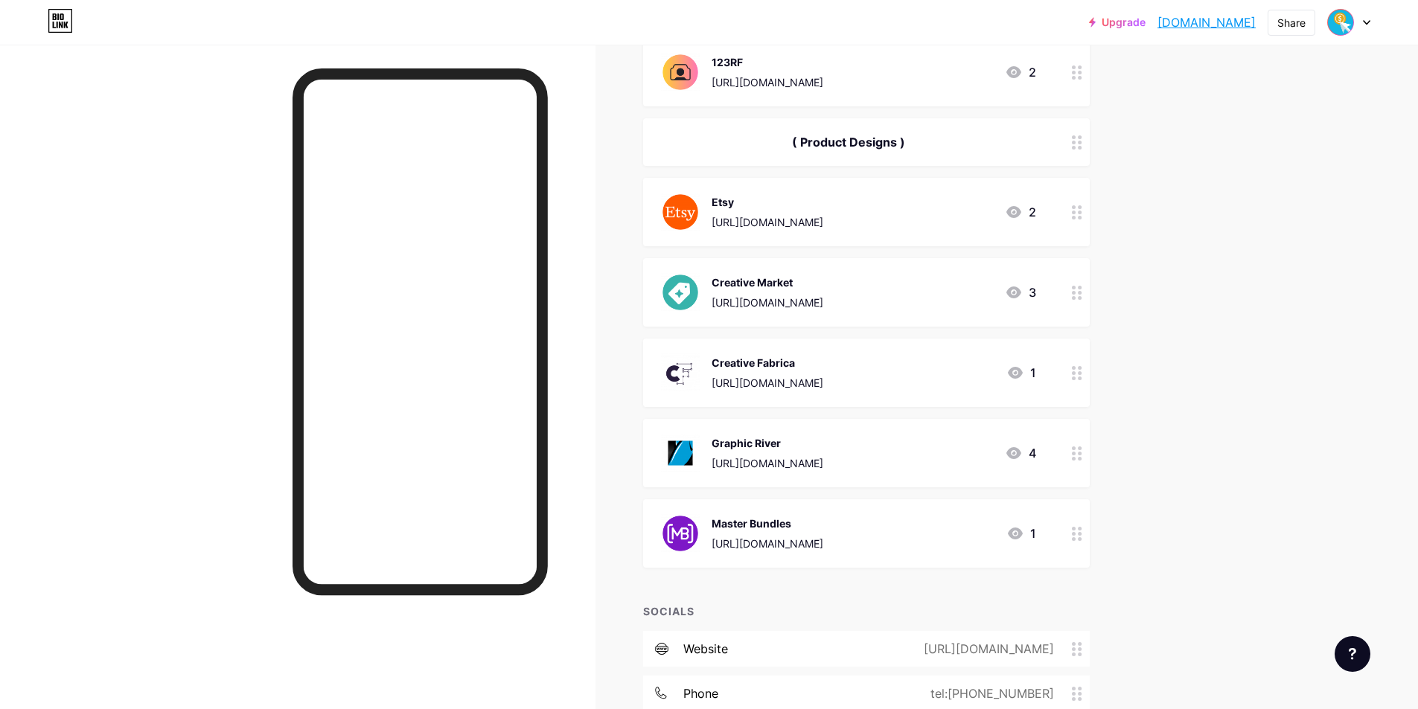
click at [1075, 534] on circle at bounding box center [1074, 534] width 4 height 4
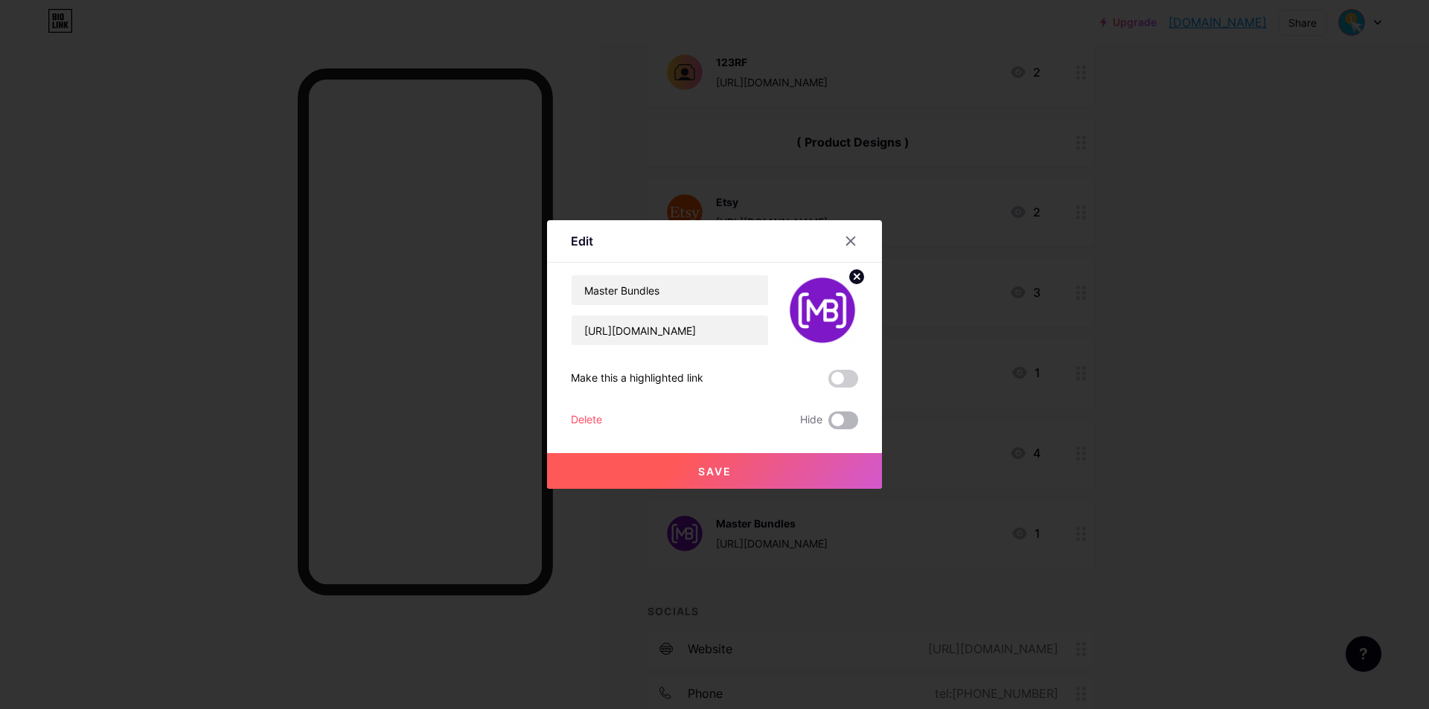
click at [844, 416] on span at bounding box center [843, 421] width 30 height 18
click at [828, 424] on input "checkbox" at bounding box center [828, 424] width 0 height 0
click at [810, 466] on button "Save" at bounding box center [714, 471] width 335 height 36
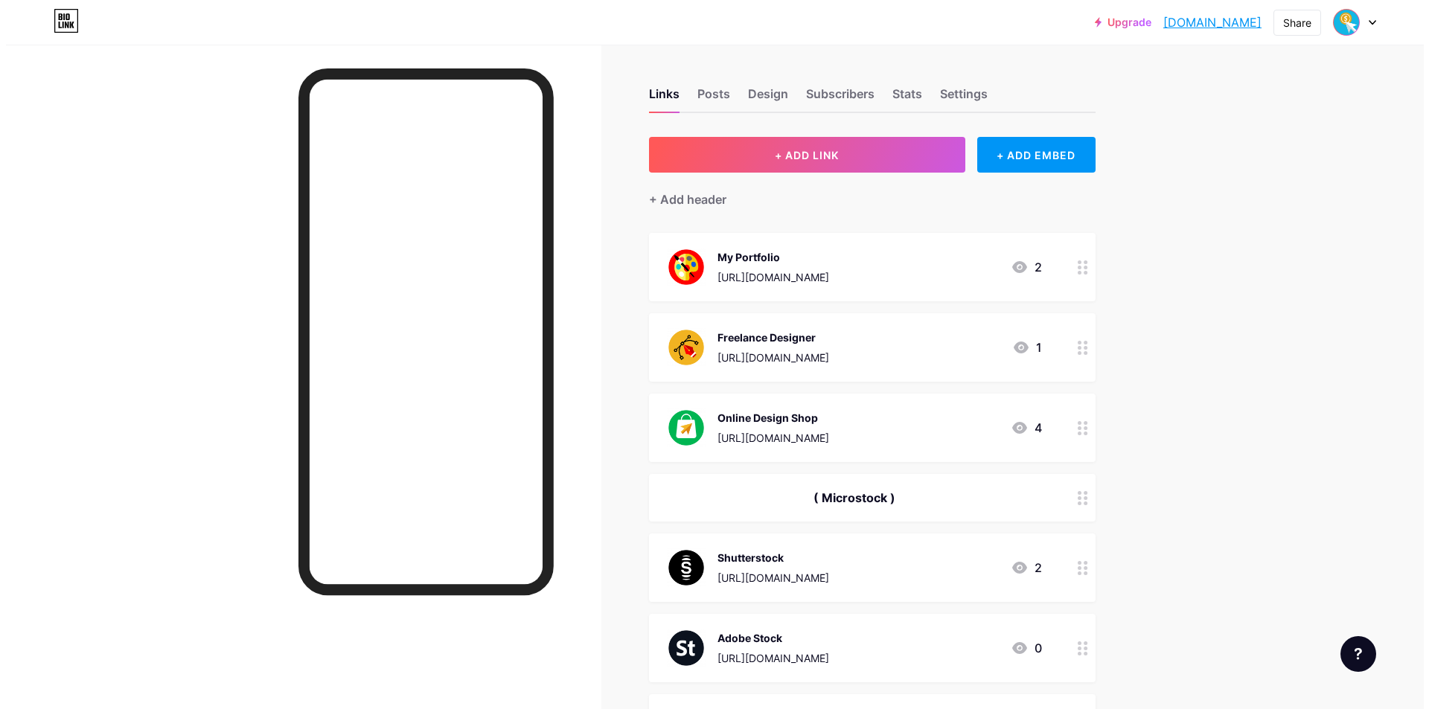
scroll to position [0, 0]
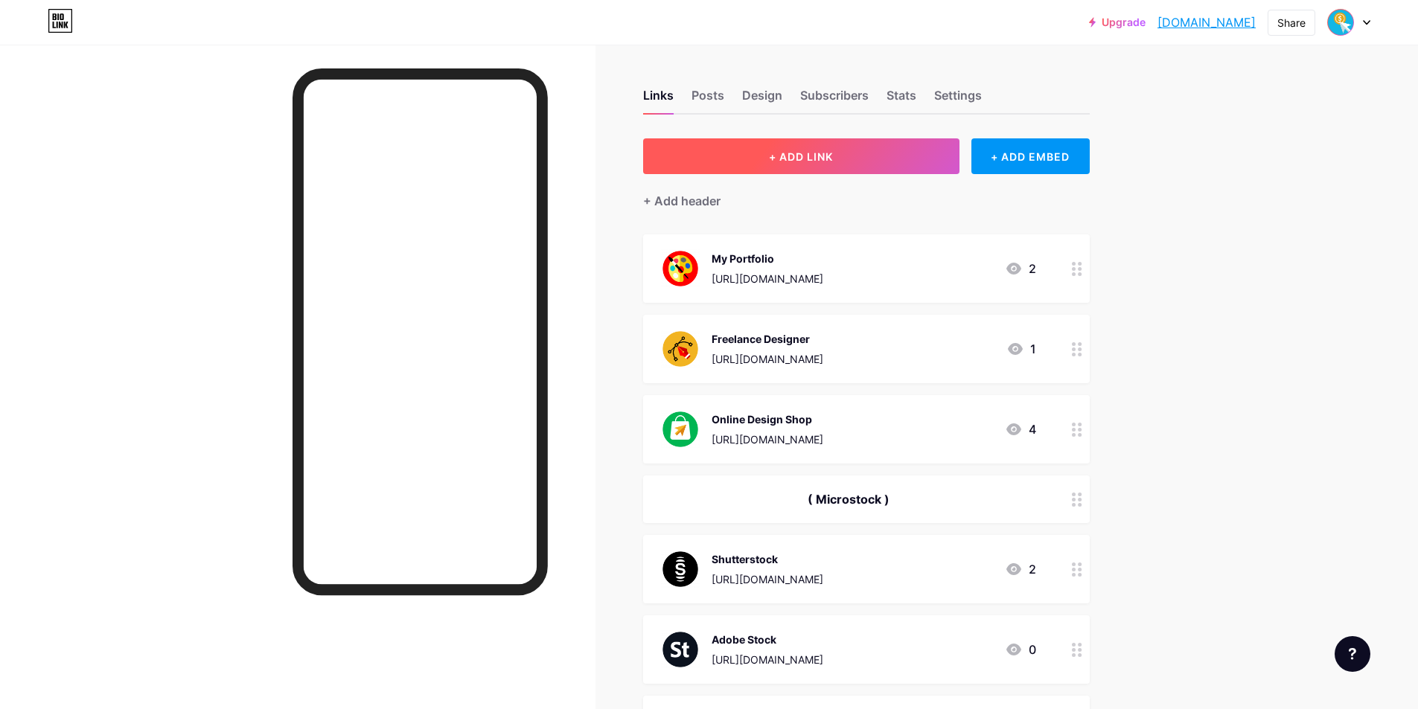
click at [878, 154] on button "+ ADD LINK" at bounding box center [801, 156] width 316 height 36
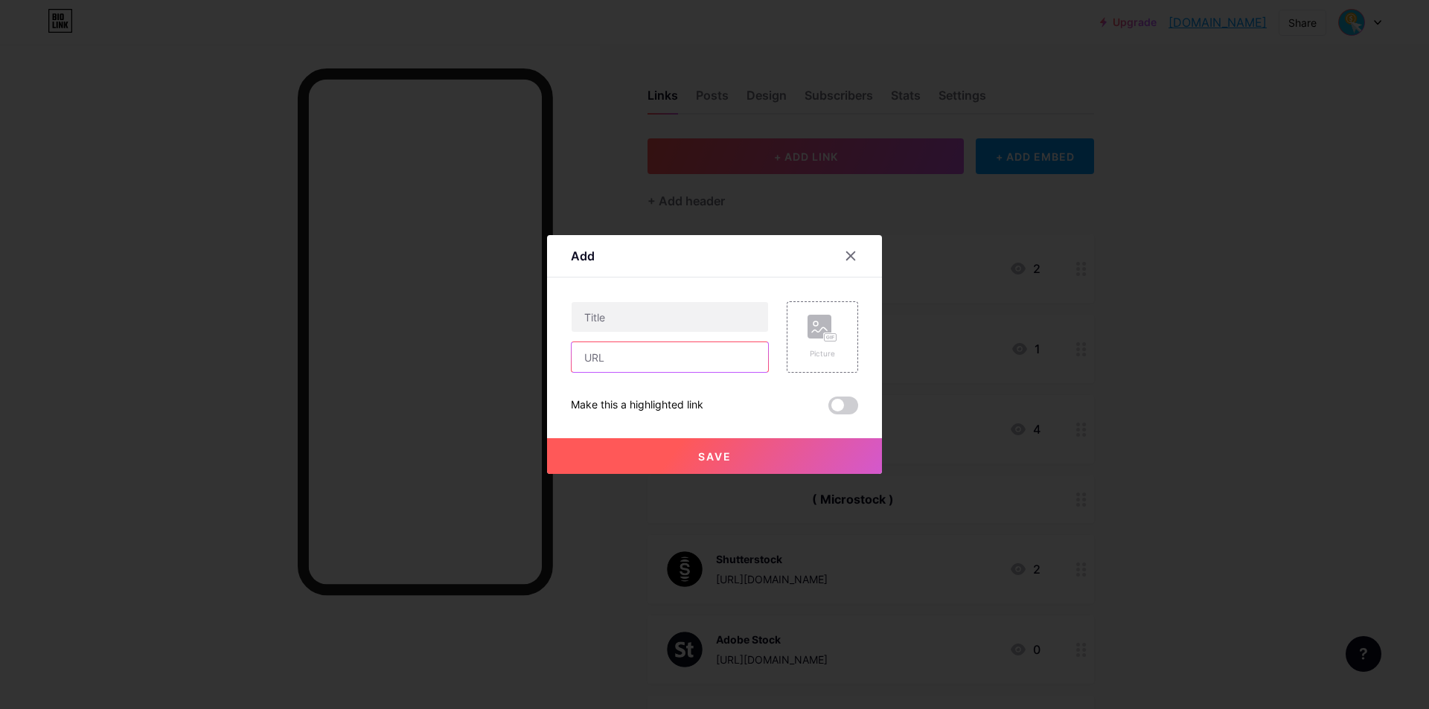
click at [652, 353] on input "text" at bounding box center [669, 357] width 196 height 30
paste input "[URL][DOMAIN_NAME]"
drag, startPoint x: 656, startPoint y: 363, endPoint x: 624, endPoint y: 362, distance: 32.8
click at [624, 362] on input "[URL][DOMAIN_NAME]" at bounding box center [669, 357] width 196 height 30
click at [648, 355] on input "[URL][DOMAIN_NAME]" at bounding box center [669, 357] width 196 height 30
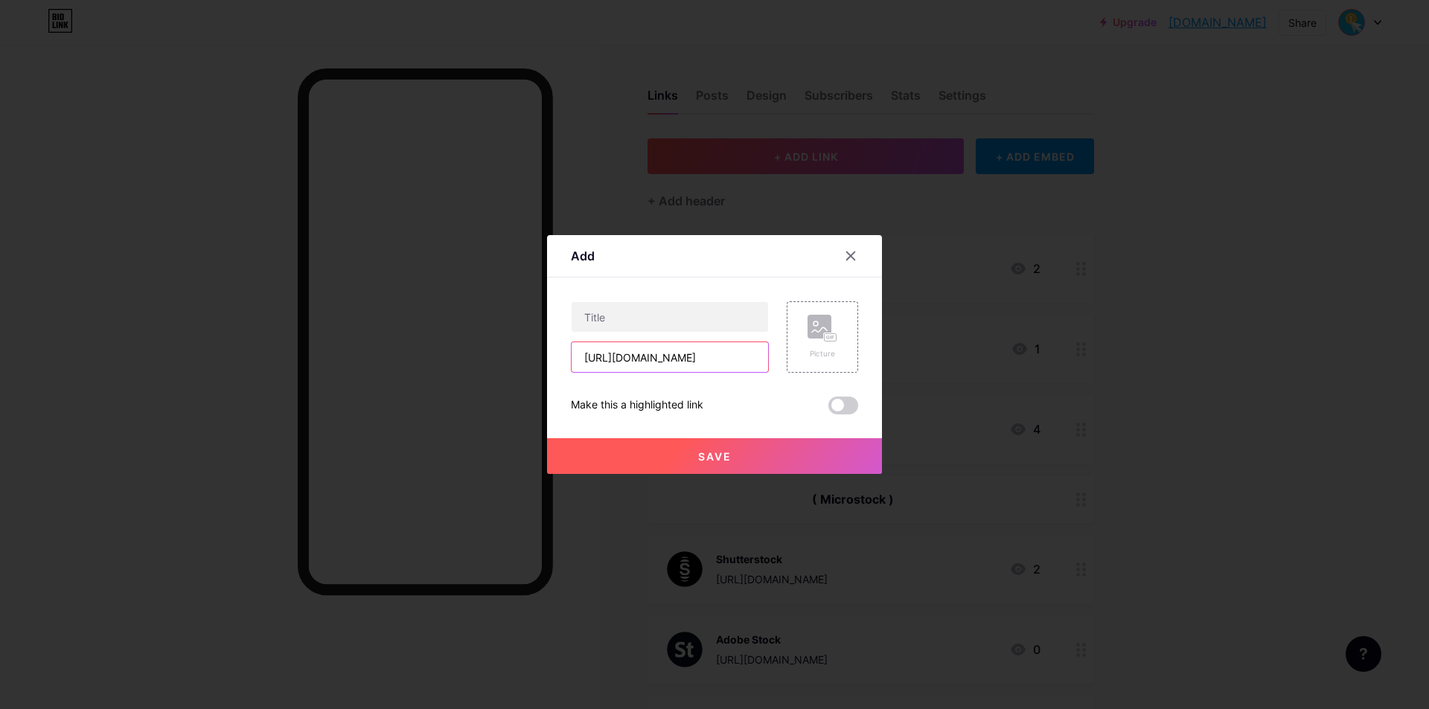
drag, startPoint x: 648, startPoint y: 355, endPoint x: 703, endPoint y: 362, distance: 55.5
click at [703, 362] on input "[URL][DOMAIN_NAME]" at bounding box center [669, 357] width 196 height 30
type input "[URL][DOMAIN_NAME]"
click at [641, 314] on input "text" at bounding box center [669, 317] width 196 height 30
paste input "vectorstock"
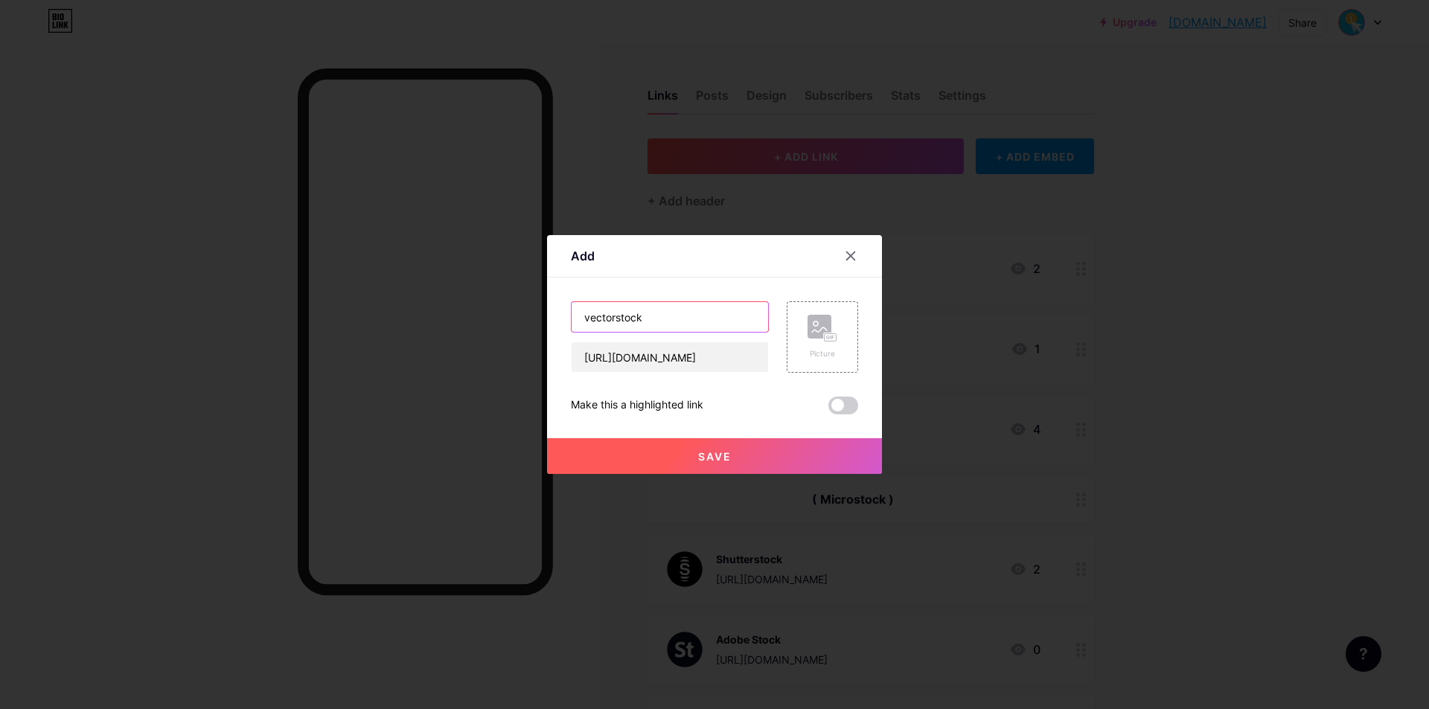
drag, startPoint x: 592, startPoint y: 318, endPoint x: 577, endPoint y: 318, distance: 14.9
click at [577, 318] on input "vectorstock" at bounding box center [669, 317] width 196 height 30
type input "Vectorstock"
click at [710, 447] on button "Save" at bounding box center [714, 456] width 335 height 36
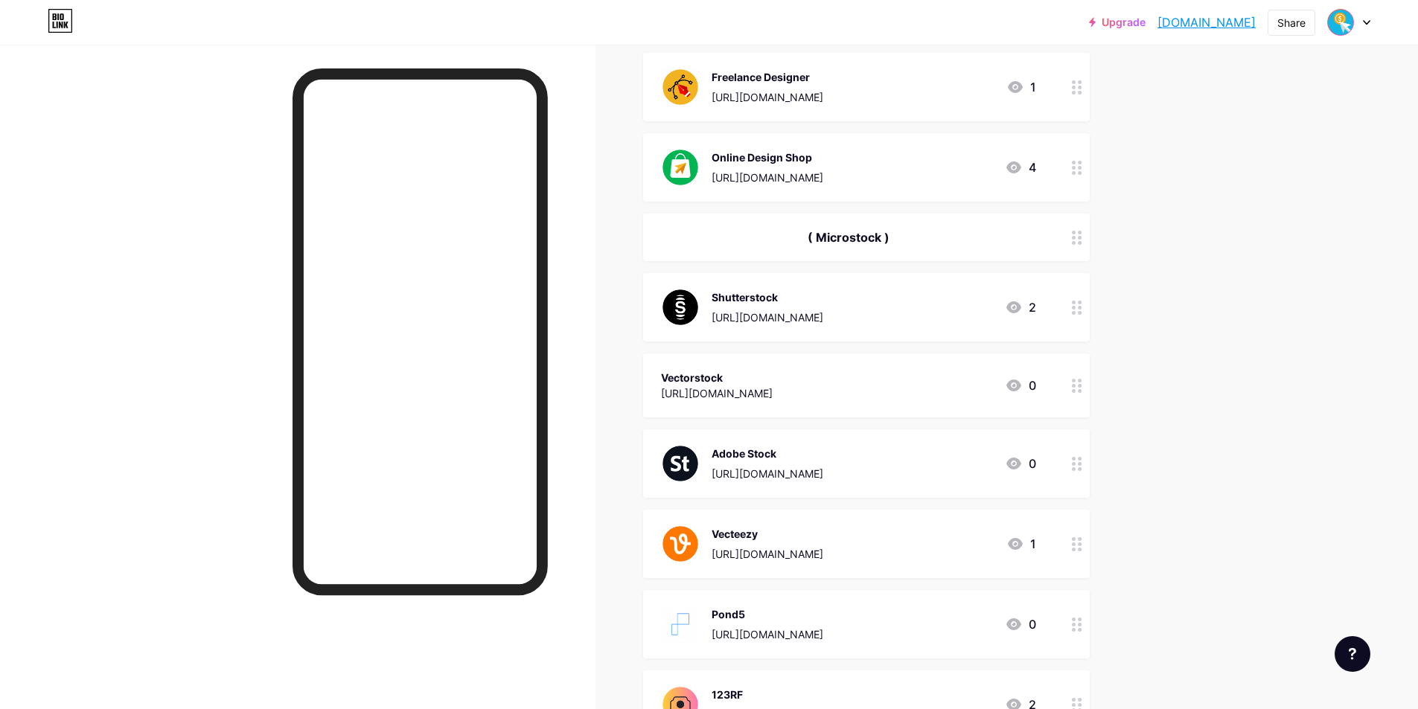
scroll to position [296, 0]
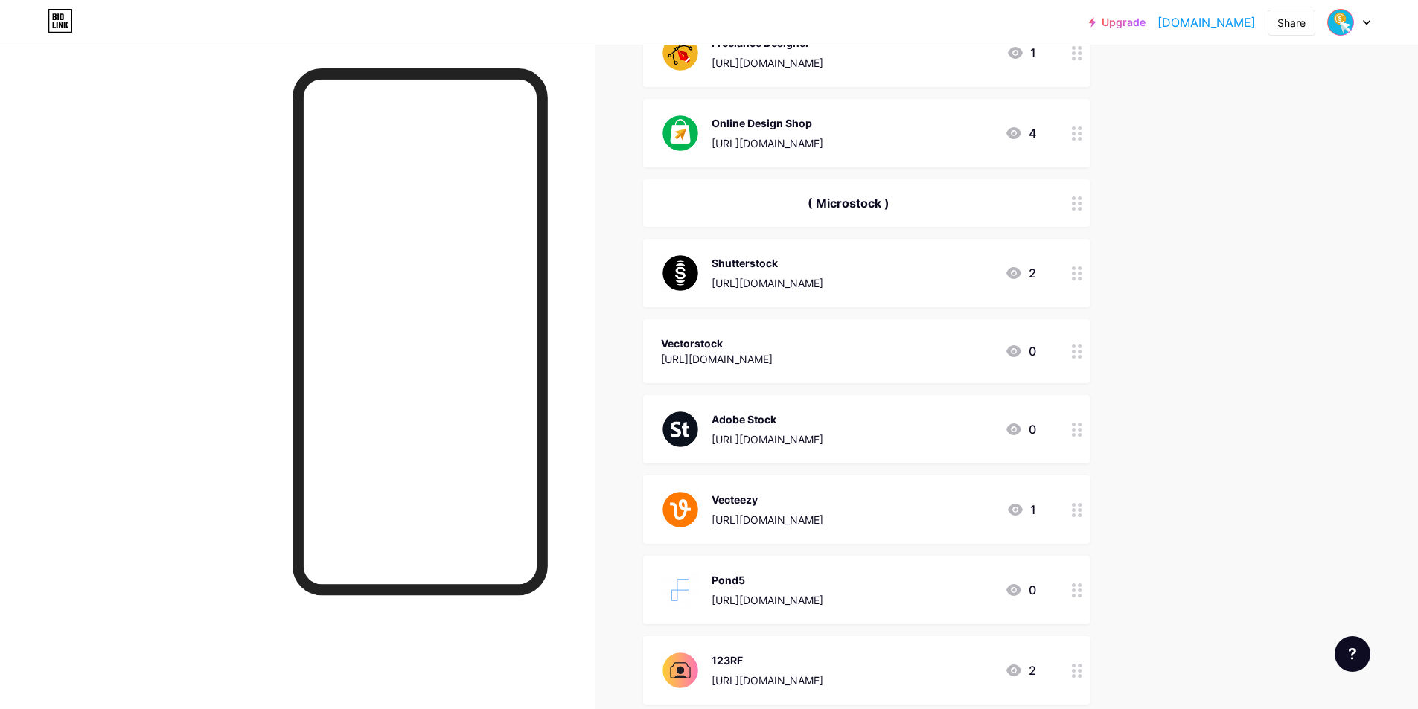
click at [1075, 340] on div at bounding box center [1076, 351] width 25 height 64
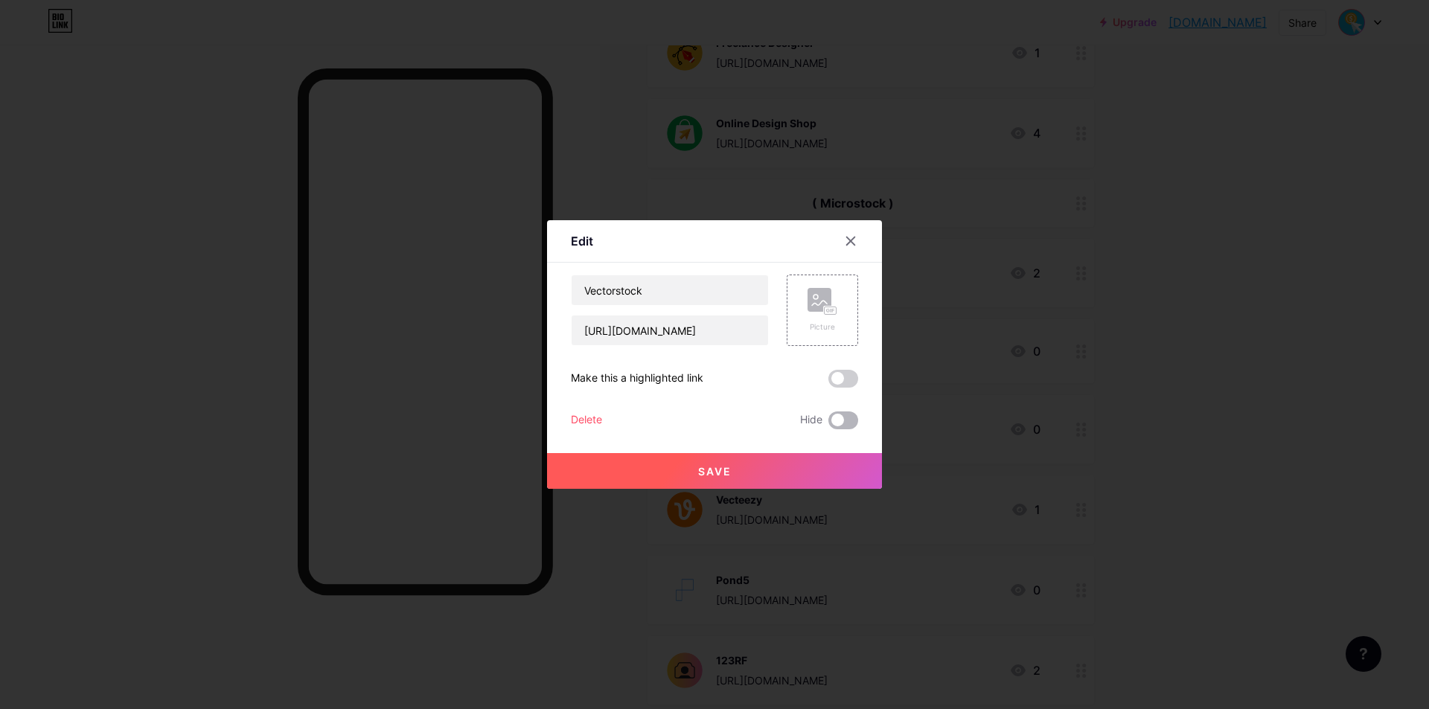
click at [840, 423] on span at bounding box center [843, 421] width 30 height 18
click at [828, 424] on input "checkbox" at bounding box center [828, 424] width 0 height 0
click at [844, 424] on span at bounding box center [843, 421] width 30 height 18
click at [828, 424] on input "checkbox" at bounding box center [828, 424] width 0 height 0
click at [833, 325] on div "Picture" at bounding box center [822, 326] width 30 height 11
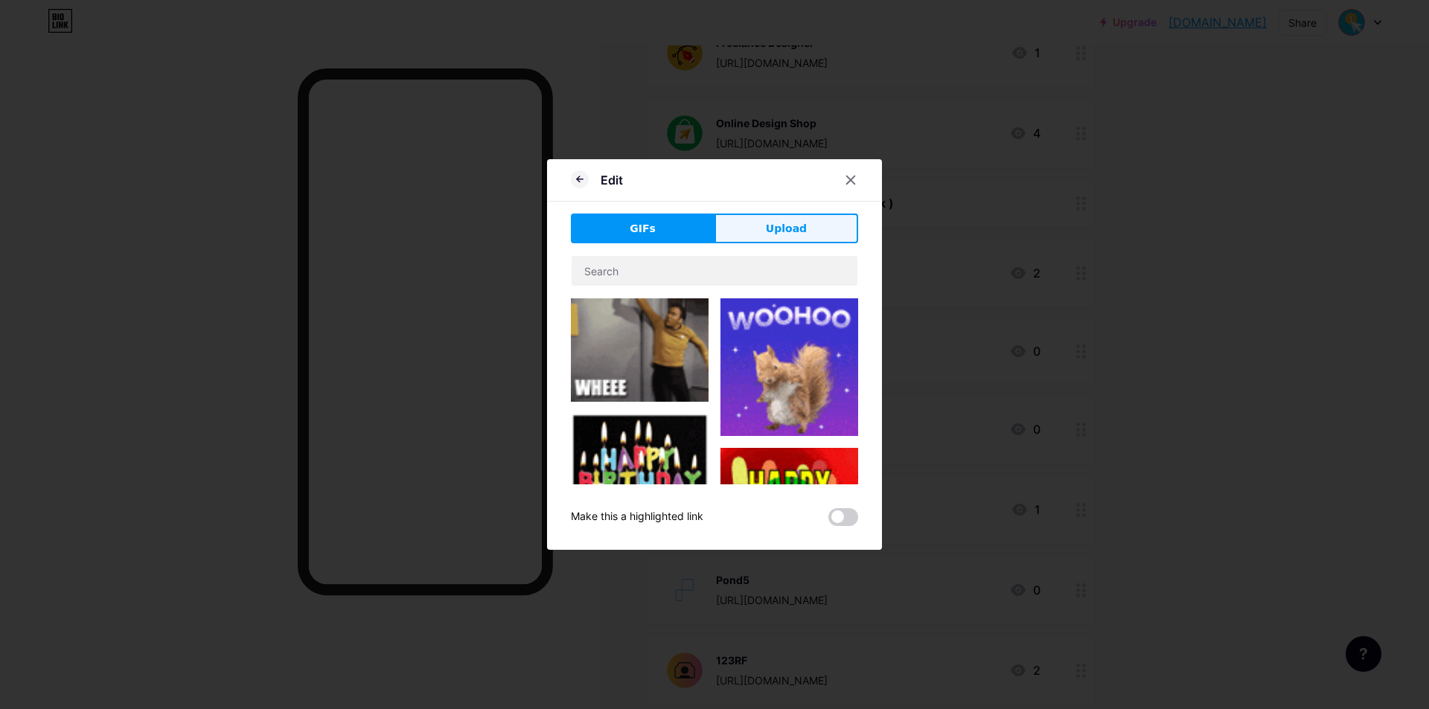
click at [756, 243] on button "Upload" at bounding box center [786, 229] width 144 height 30
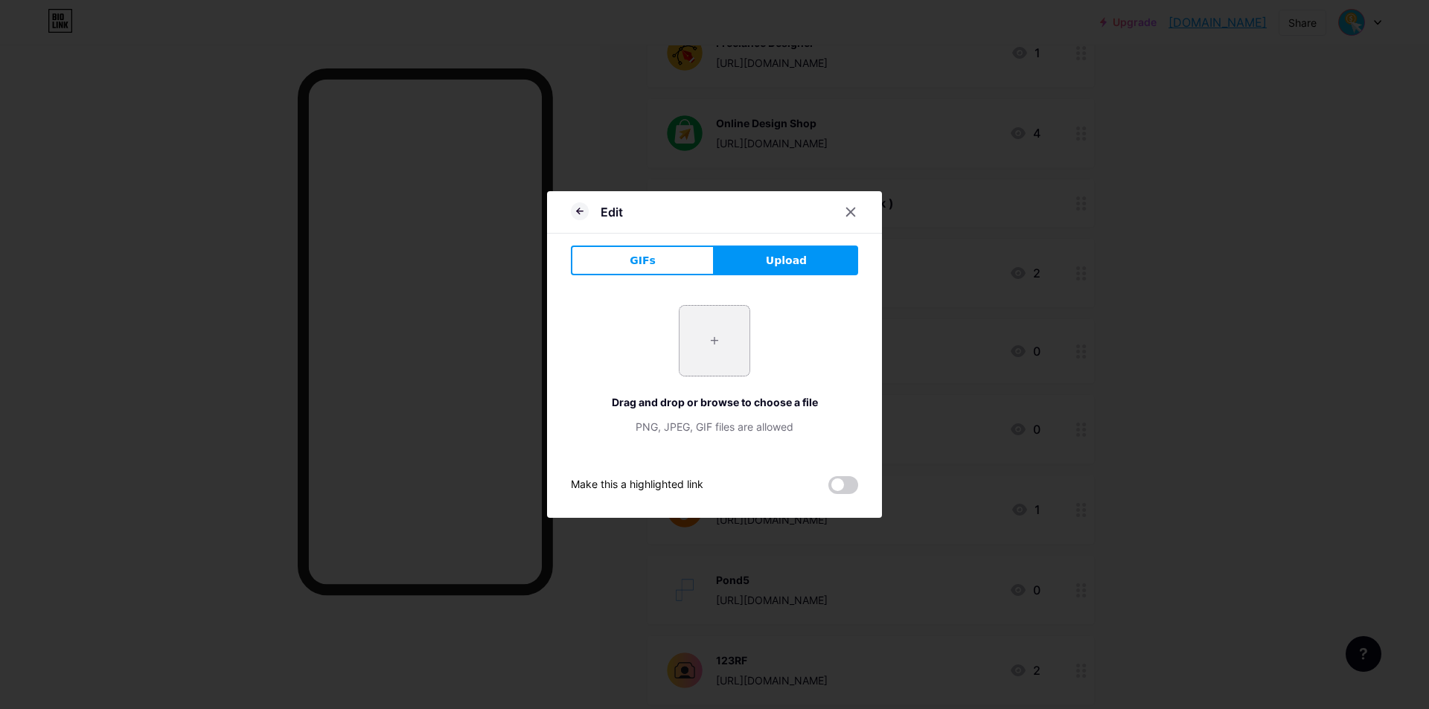
click at [708, 339] on input "file" at bounding box center [714, 341] width 70 height 70
type input "C:\fakepath\Vectorstock.png"
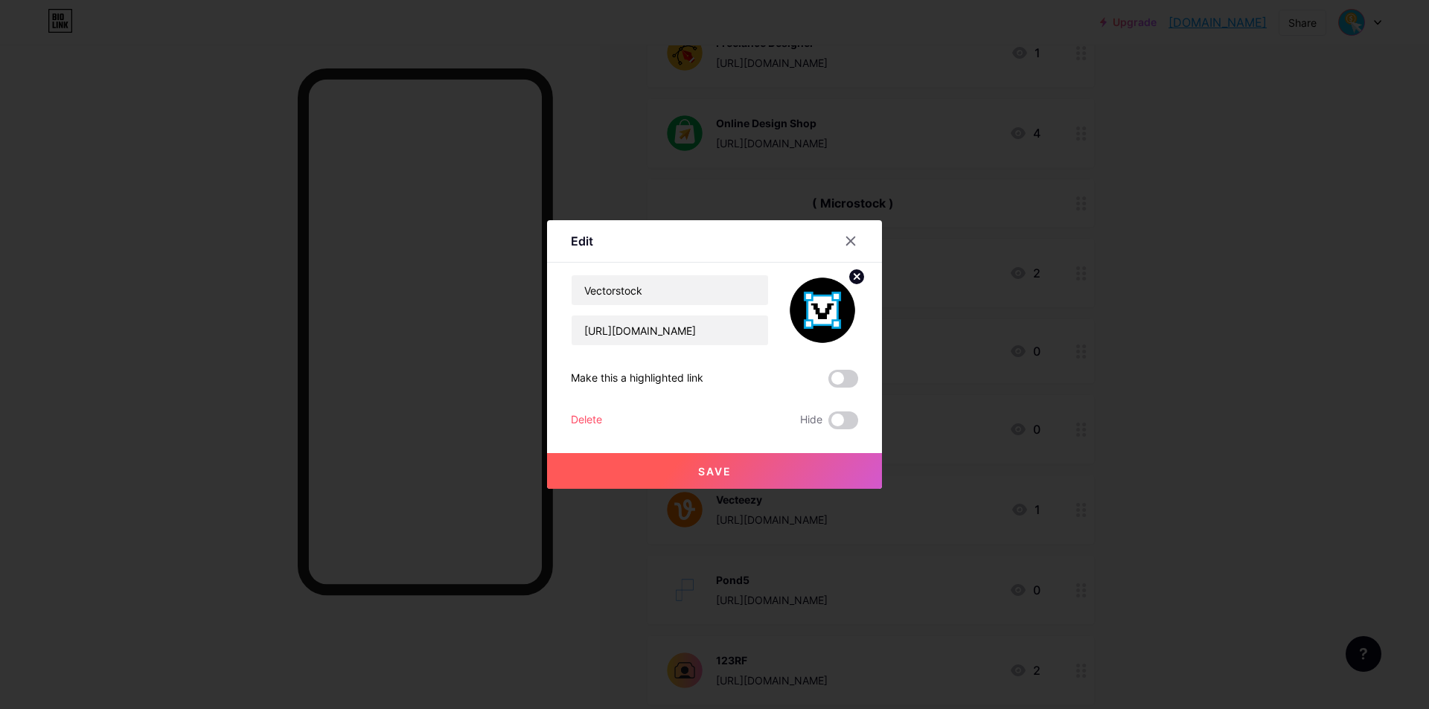
click at [796, 466] on button "Save" at bounding box center [714, 471] width 335 height 36
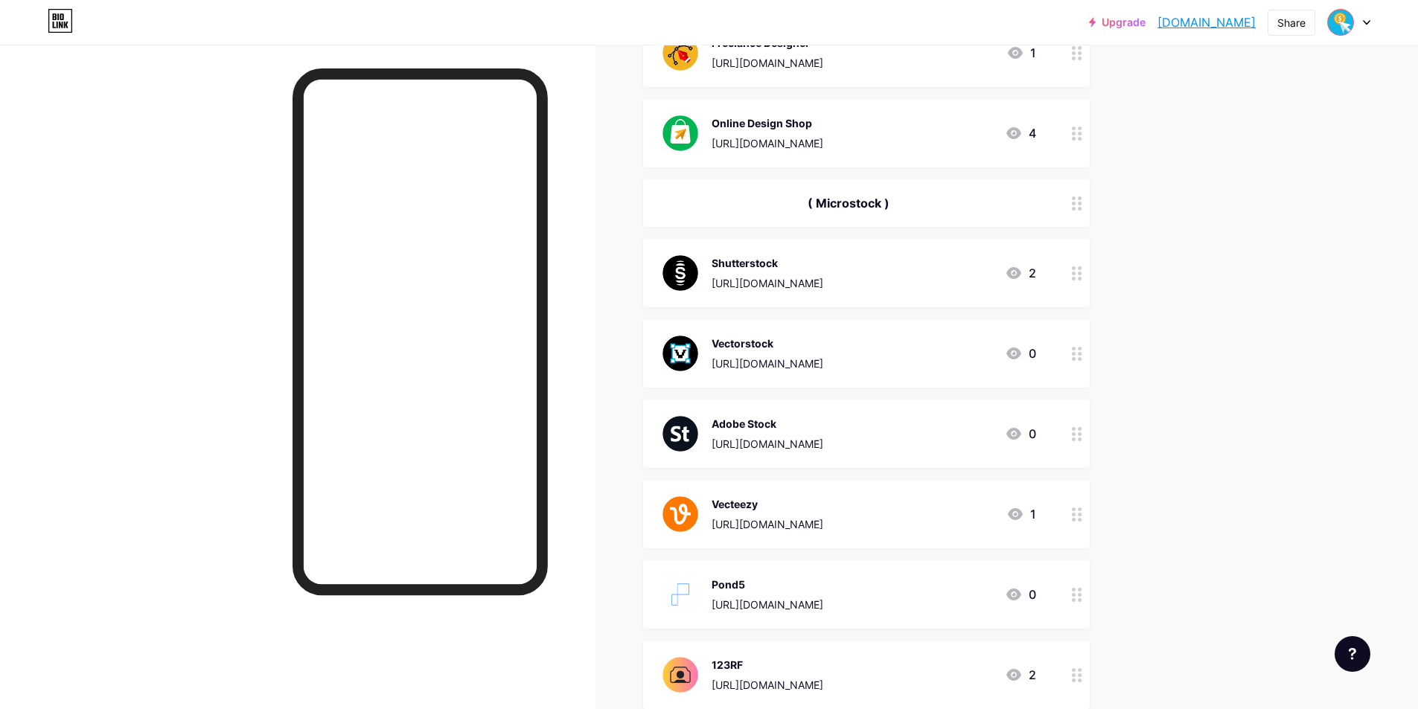
click at [1075, 429] on circle at bounding box center [1074, 429] width 4 height 4
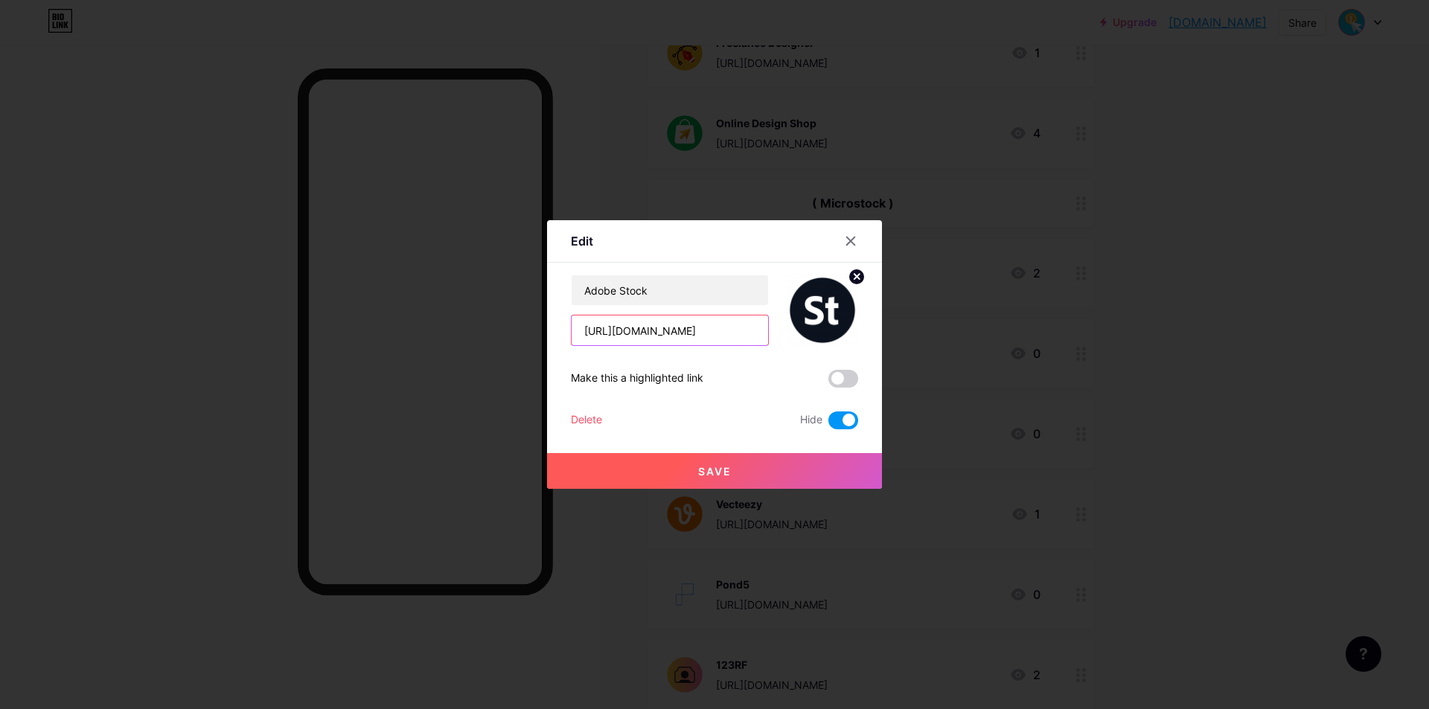
click at [675, 329] on input "[URL][DOMAIN_NAME]" at bounding box center [669, 331] width 196 height 30
click at [854, 245] on icon at bounding box center [851, 241] width 8 height 8
